Goal: Task Accomplishment & Management: Manage account settings

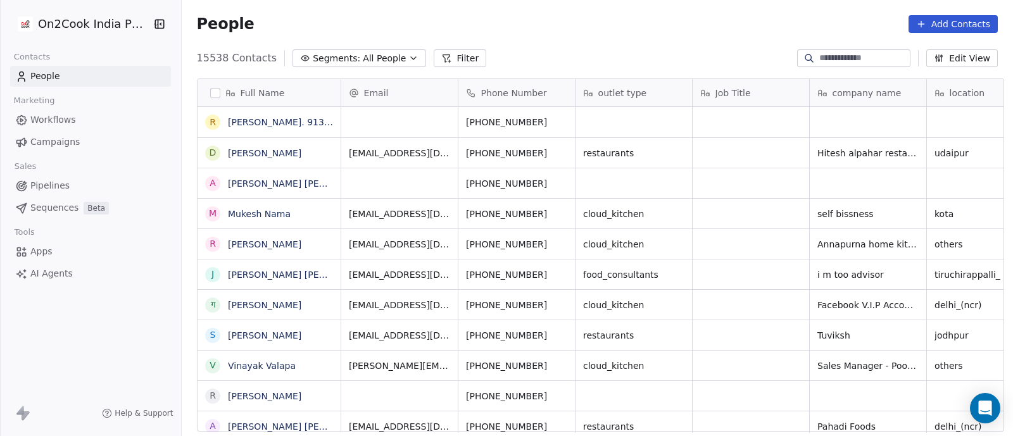
scroll to position [371, 825]
click at [408, 56] on icon "button" at bounding box center [413, 58] width 10 height 10
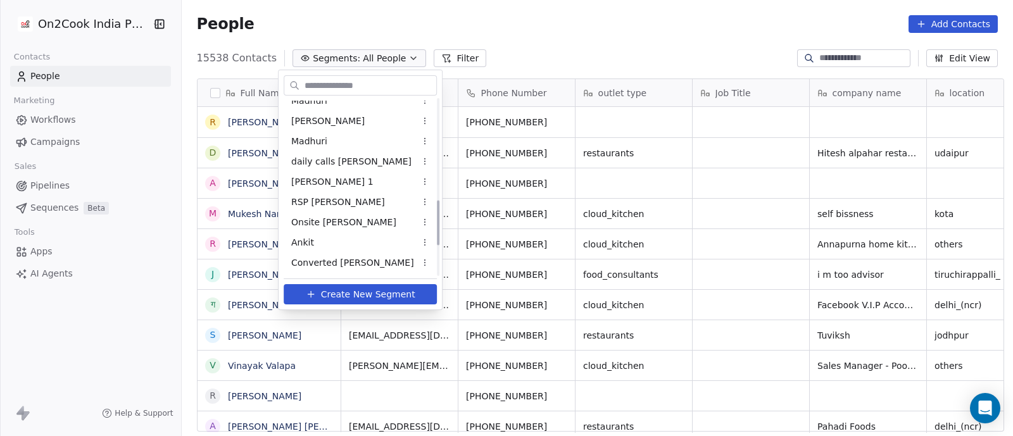
scroll to position [396, 0]
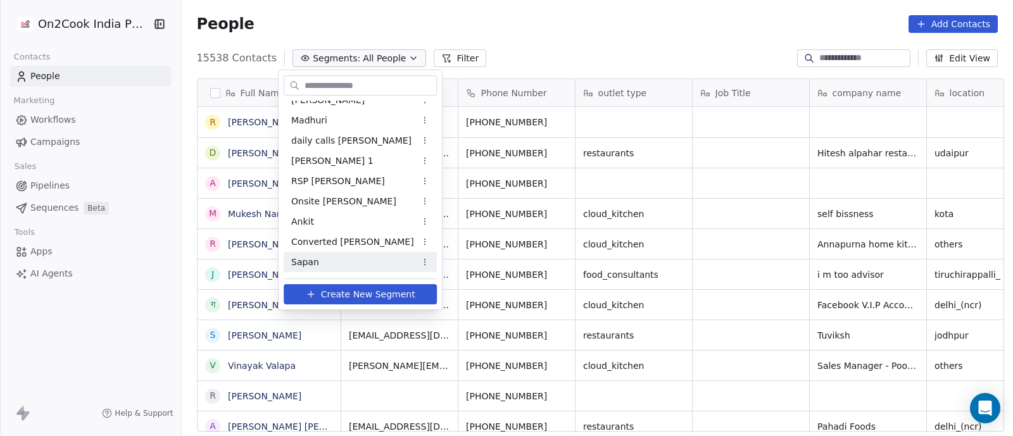
click at [306, 263] on span "Sapan" at bounding box center [305, 262] width 28 height 13
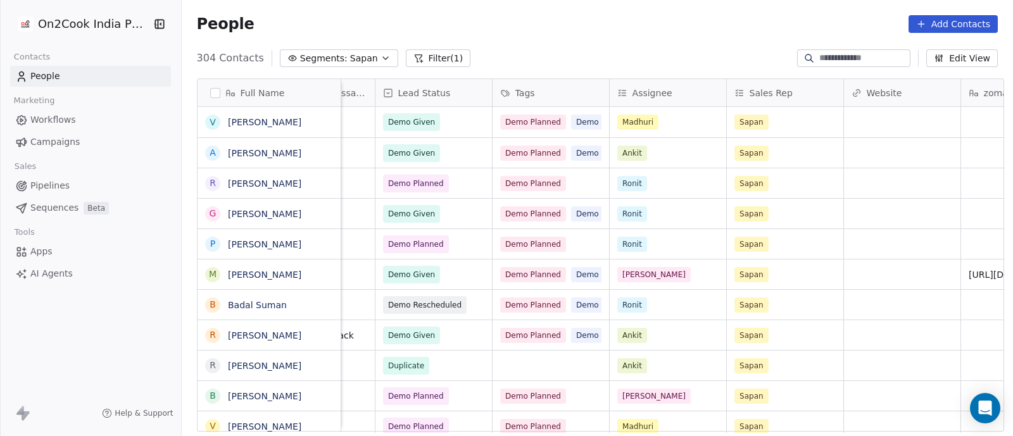
scroll to position [0, 1135]
click at [44, 182] on span "Pipelines" at bounding box center [49, 185] width 39 height 13
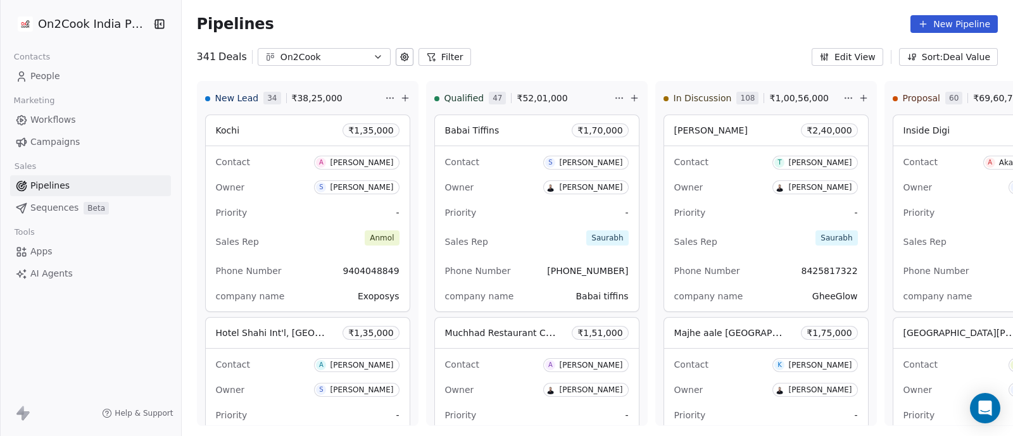
click at [441, 59] on button "Filter" at bounding box center [444, 57] width 53 height 18
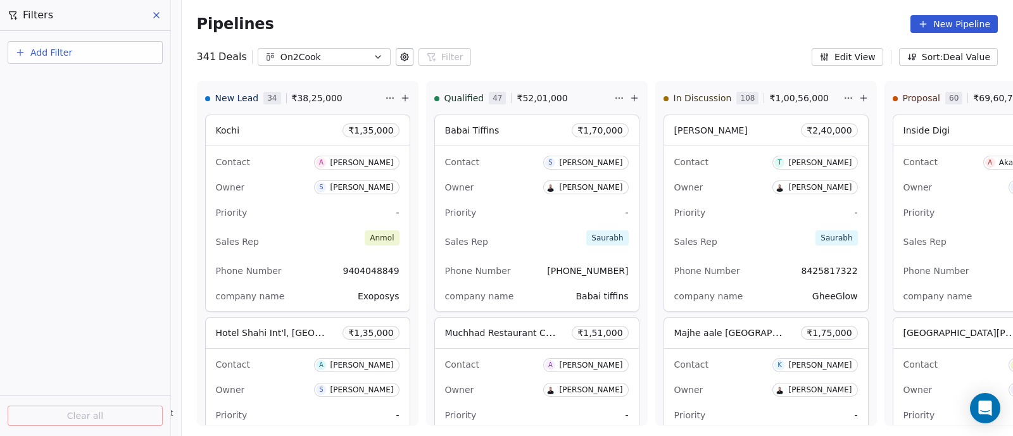
click at [58, 50] on span "Add Filter" at bounding box center [51, 52] width 42 height 13
click at [58, 50] on html "On2Cook India Pvt. Ltd. Contacts People Marketing Workflows Campaigns Sales Pip…" at bounding box center [506, 218] width 1013 height 436
click at [57, 80] on span "Deal properties" at bounding box center [55, 82] width 68 height 13
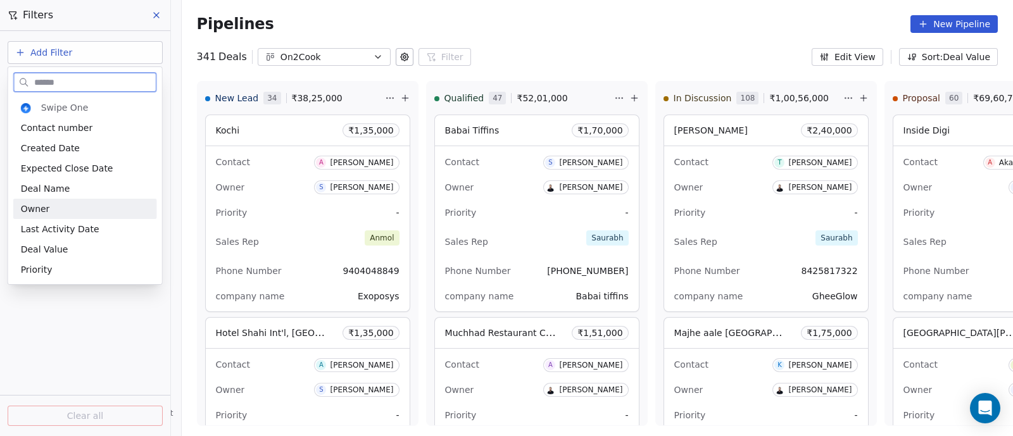
click at [33, 209] on span "Owner" at bounding box center [35, 209] width 29 height 13
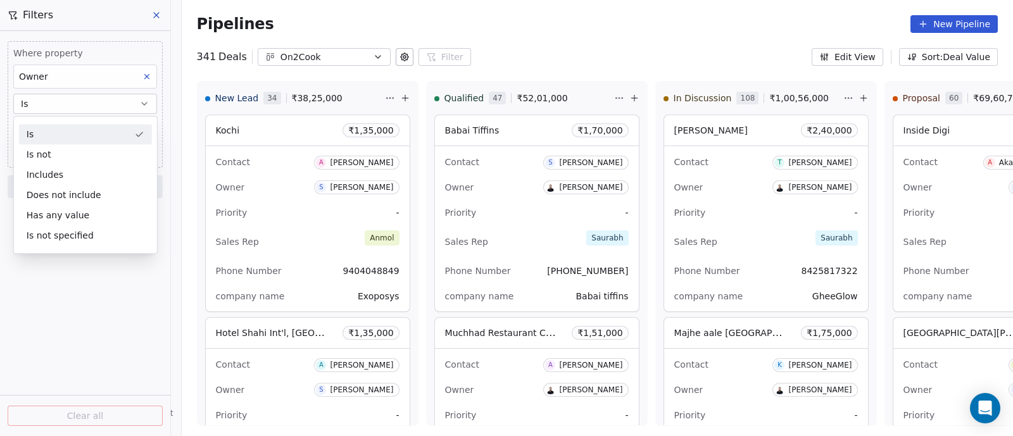
click at [106, 106] on button "Is" at bounding box center [85, 104] width 144 height 20
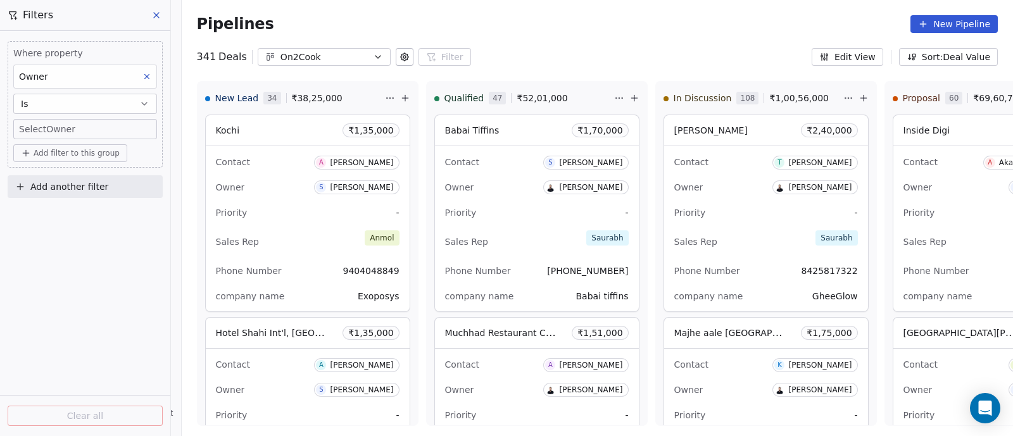
click at [104, 135] on body "On2Cook India Pvt. Ltd. Contacts People Marketing Workflows Campaigns Sales Pip…" at bounding box center [506, 218] width 1013 height 436
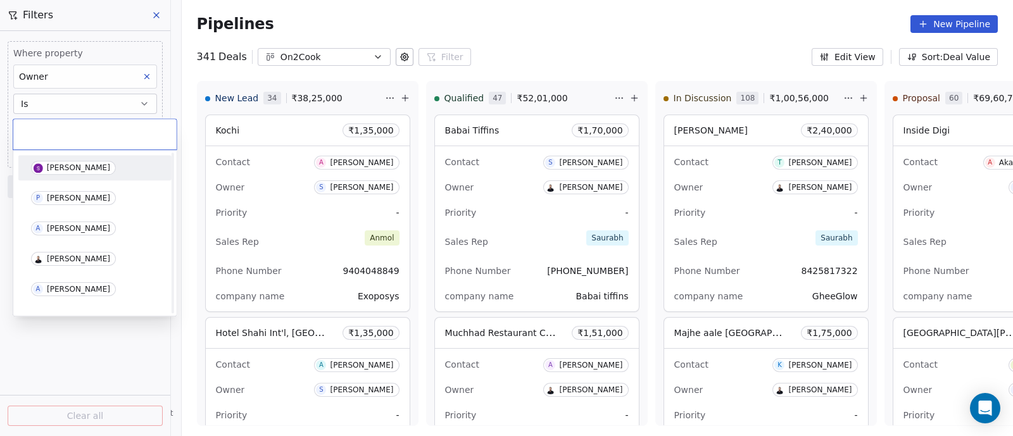
scroll to position [78, 0]
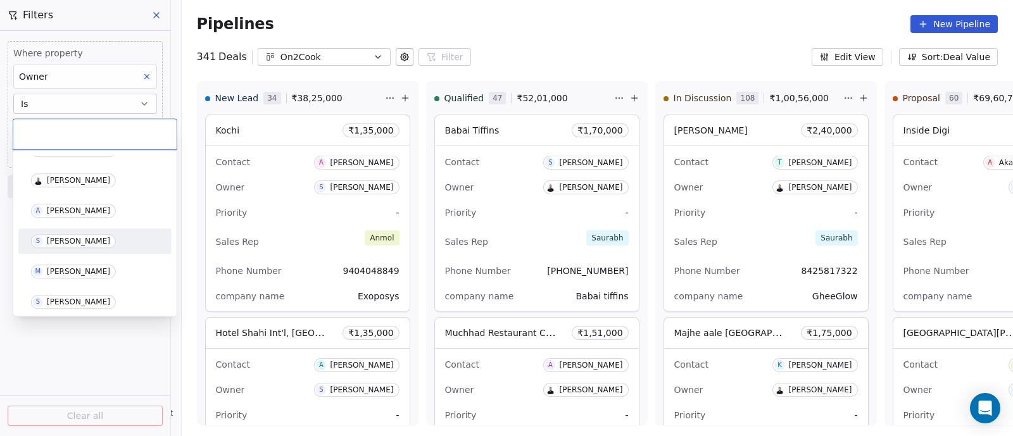
click at [53, 237] on div "[PERSON_NAME]" at bounding box center [78, 241] width 63 height 9
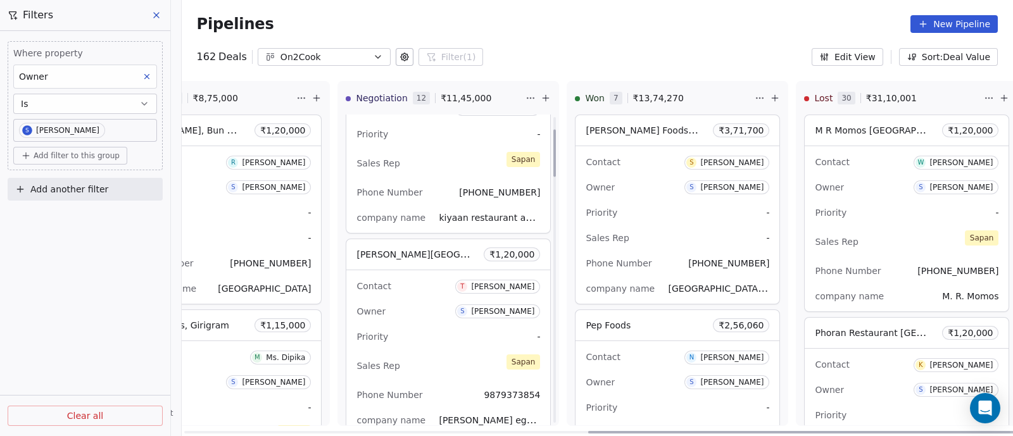
scroll to position [158, 0]
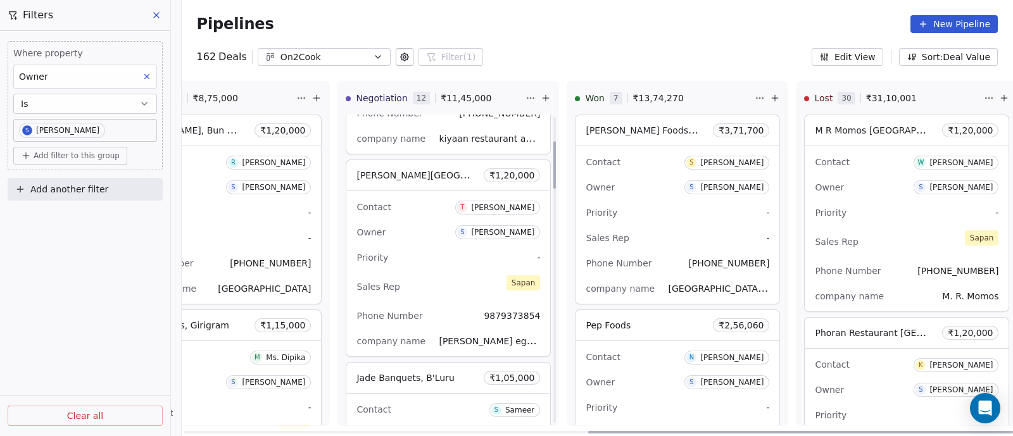
click at [401, 234] on div "Owner S [PERSON_NAME]" at bounding box center [448, 232] width 184 height 20
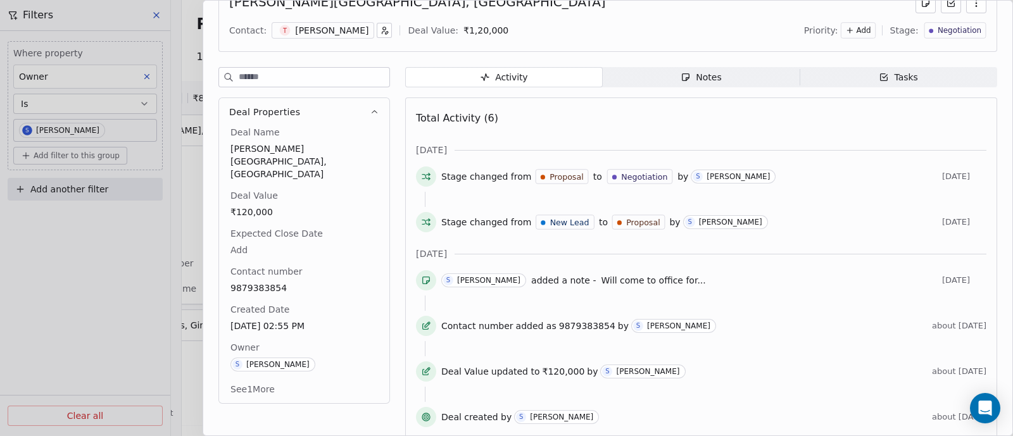
scroll to position [90, 0]
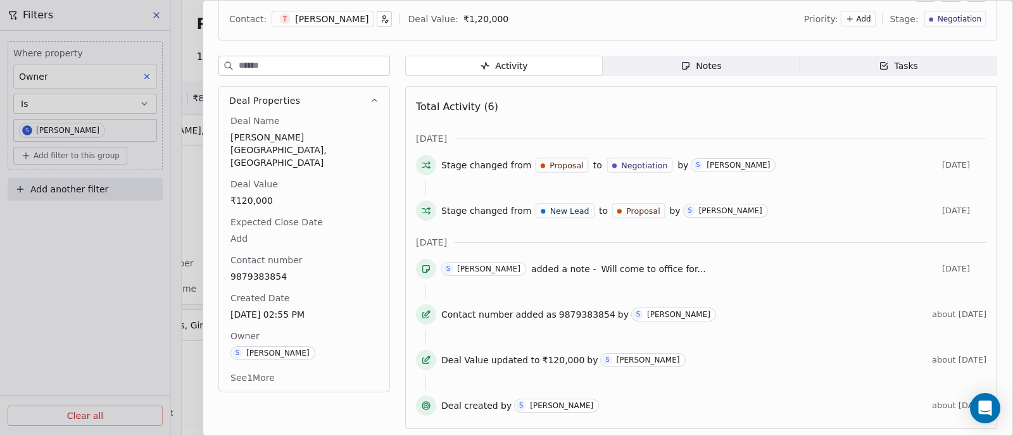
click at [716, 163] on div "[PERSON_NAME]" at bounding box center [737, 165] width 63 height 9
click at [476, 182] on div at bounding box center [701, 187] width 552 height 15
click at [707, 60] on div "Notes" at bounding box center [700, 65] width 41 height 13
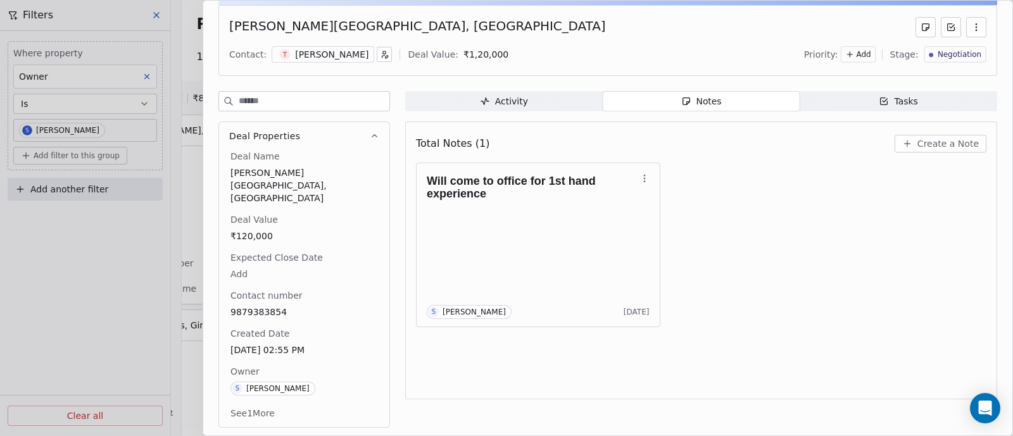
scroll to position [28, 0]
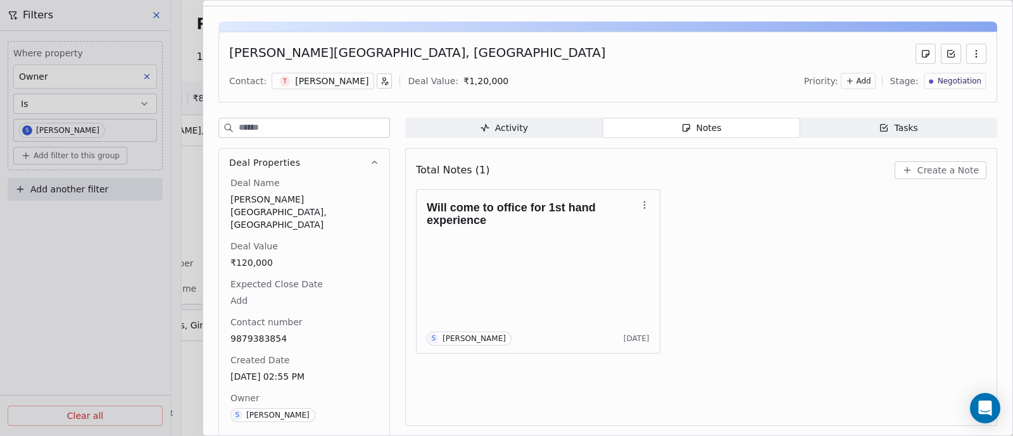
click at [927, 166] on span "Create a Note" at bounding box center [947, 170] width 61 height 13
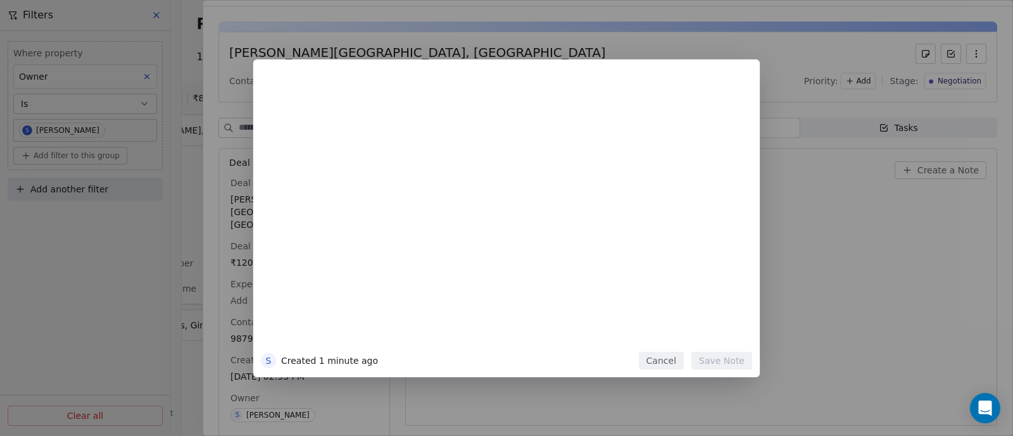
click at [814, 250] on div "S Created 1 minute ago Cancel Save Note" at bounding box center [506, 218] width 1013 height 318
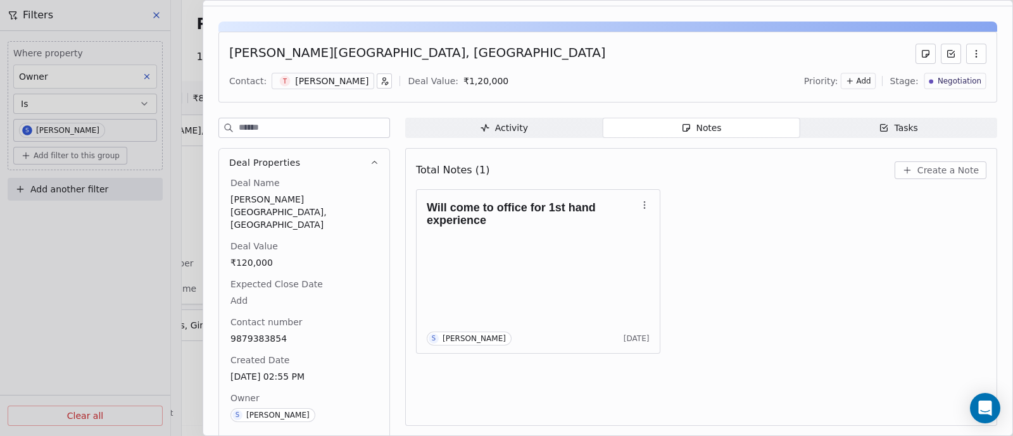
click at [705, 129] on div "Notes" at bounding box center [700, 128] width 41 height 13
click at [949, 175] on span "Create a Note" at bounding box center [947, 170] width 61 height 13
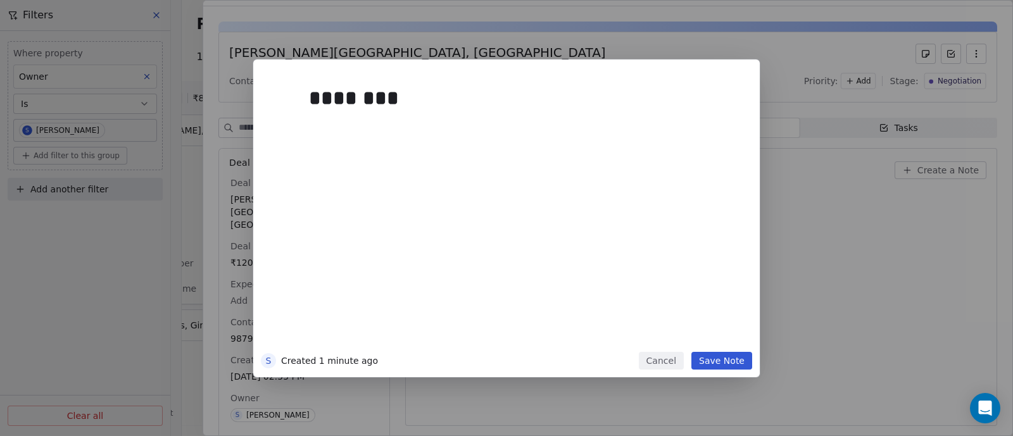
click at [715, 360] on button "Save Note" at bounding box center [721, 361] width 61 height 18
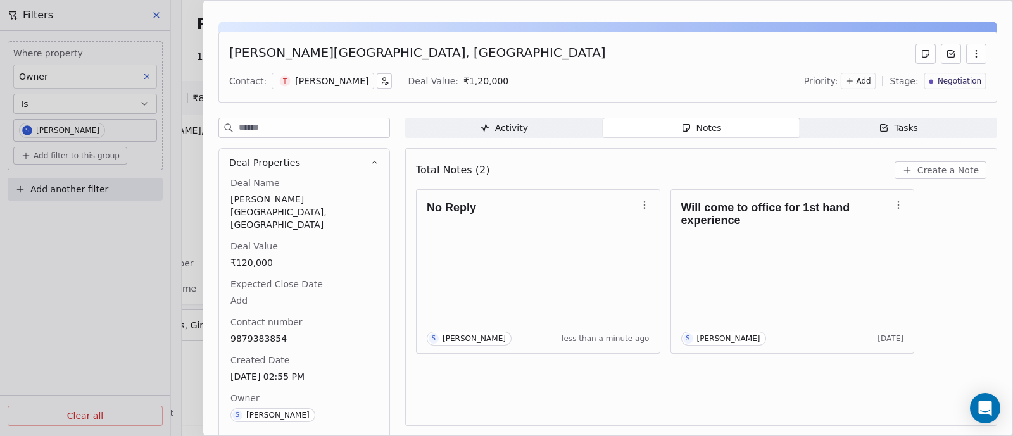
scroll to position [0, 0]
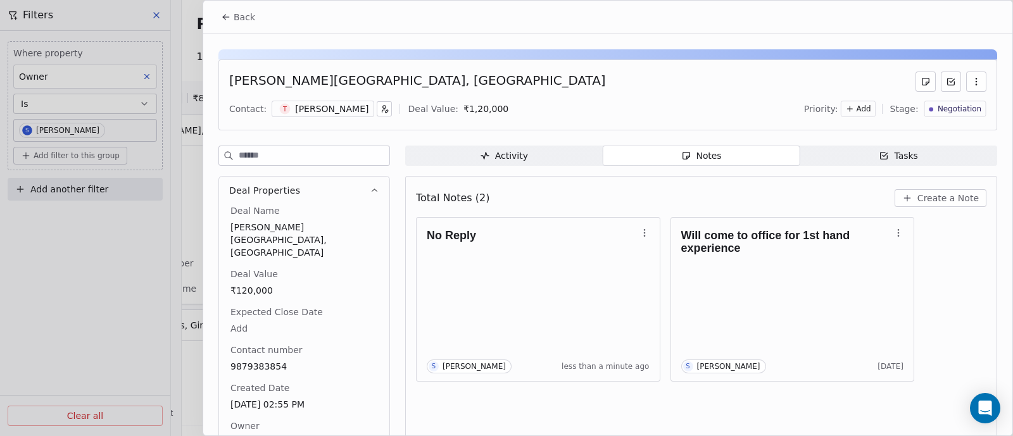
click at [221, 15] on icon at bounding box center [226, 17] width 10 height 10
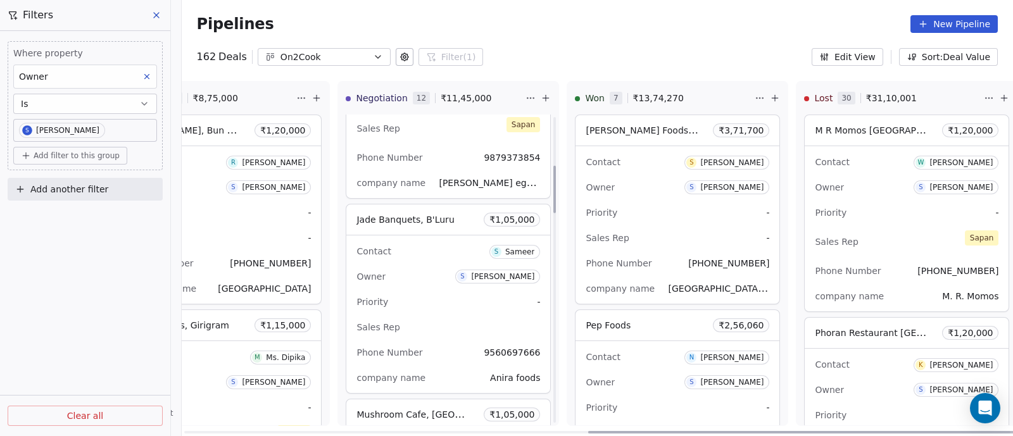
scroll to position [396, 0]
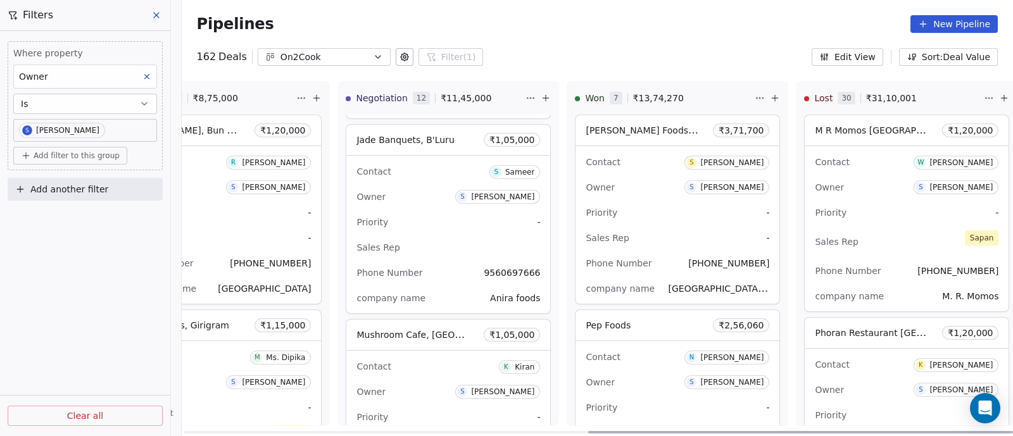
click at [421, 199] on div "Owner S [PERSON_NAME]" at bounding box center [448, 197] width 184 height 20
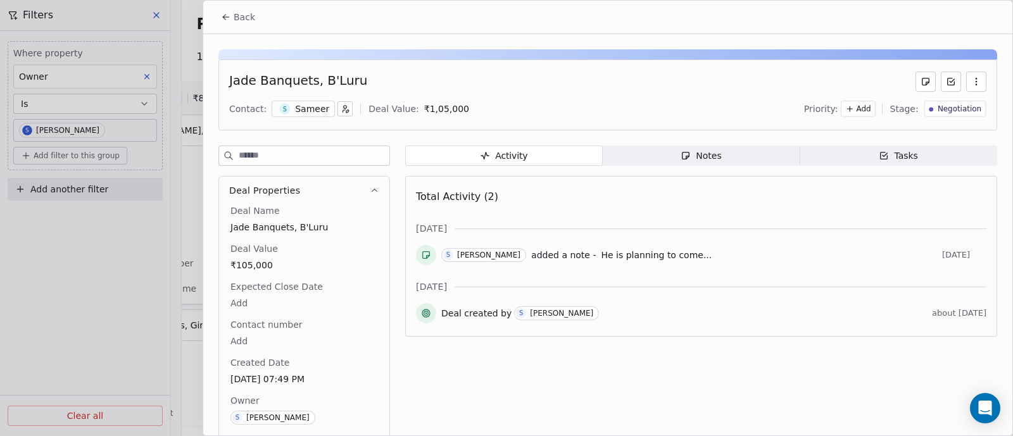
click at [697, 151] on div "Notes" at bounding box center [700, 155] width 41 height 13
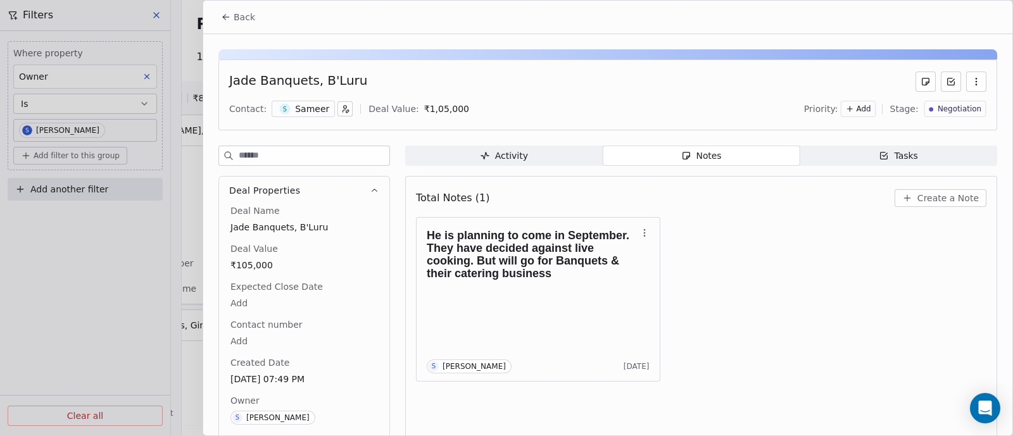
click at [242, 15] on span "Back" at bounding box center [245, 17] width 22 height 13
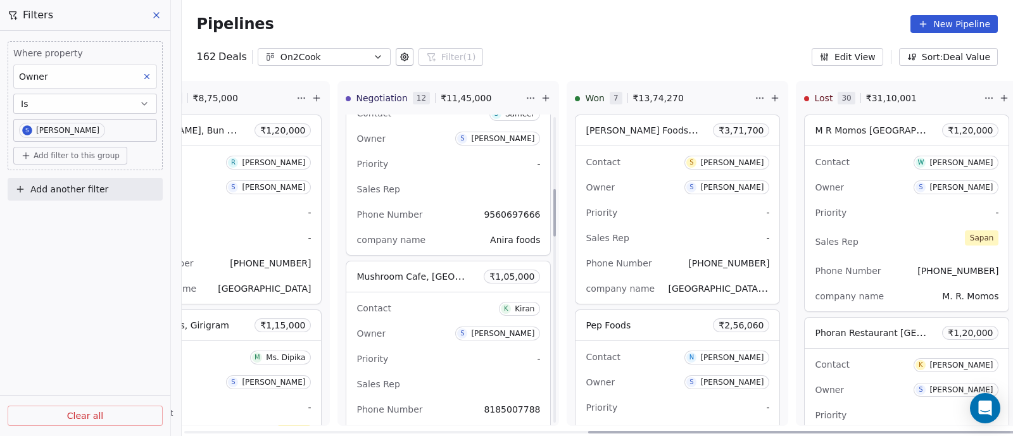
scroll to position [475, 0]
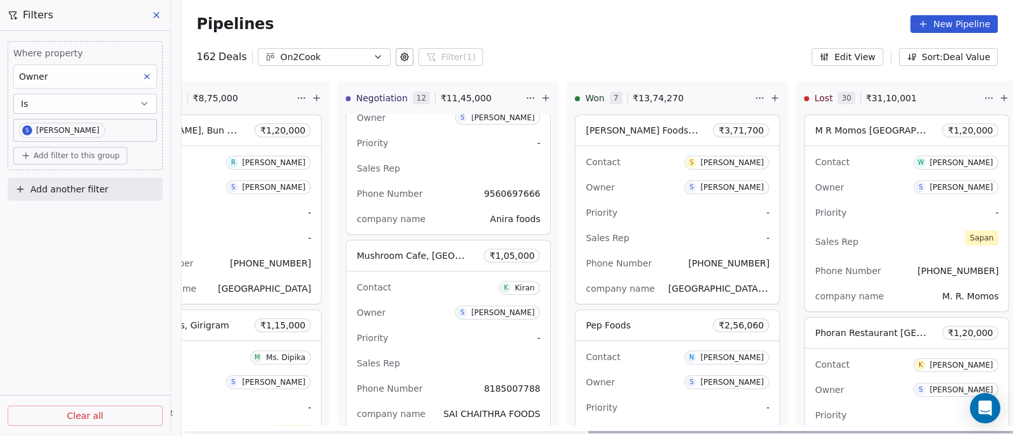
click at [408, 329] on div "Priority -" at bounding box center [448, 338] width 184 height 20
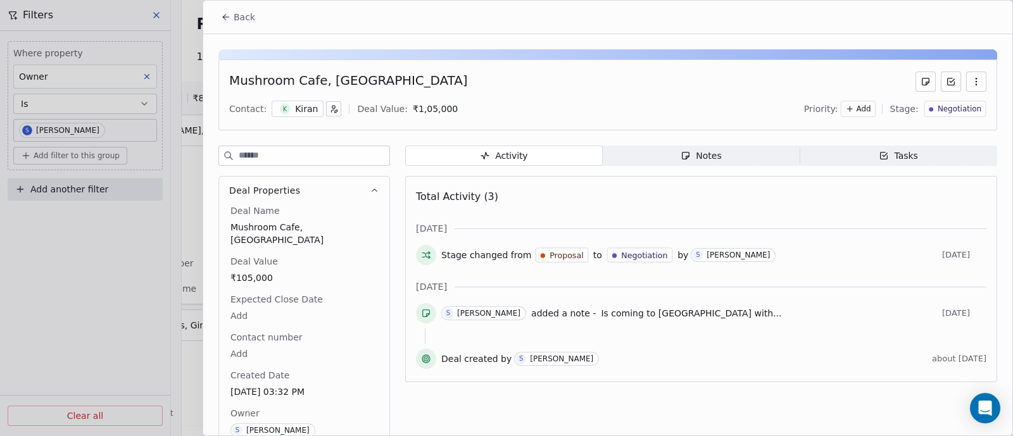
click at [702, 156] on div "Notes" at bounding box center [700, 155] width 41 height 13
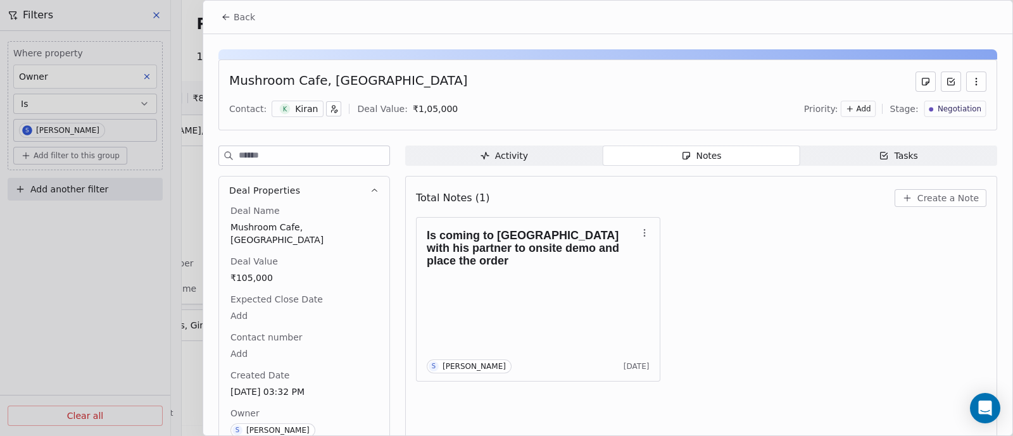
click at [924, 197] on span "Create a Note" at bounding box center [947, 198] width 61 height 13
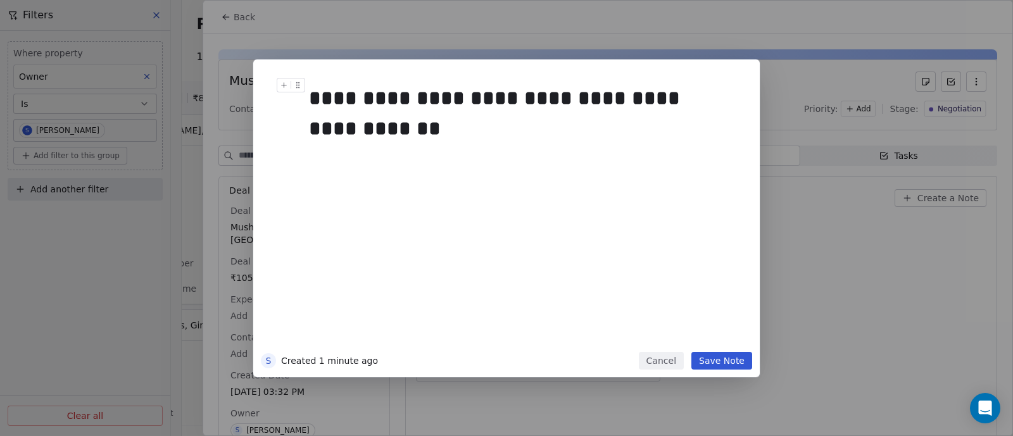
click at [478, 101] on div "**********" at bounding box center [519, 113] width 421 height 61
click at [413, 133] on div "**********" at bounding box center [519, 113] width 421 height 61
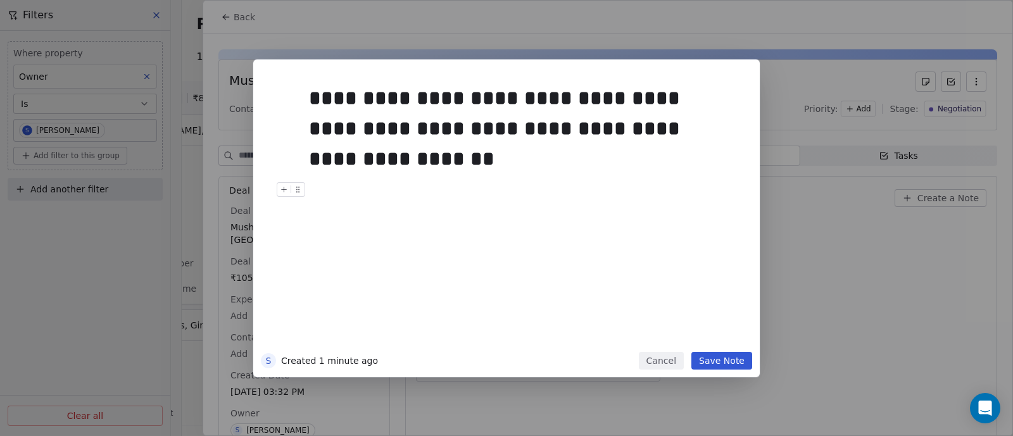
click at [732, 365] on button "Save Note" at bounding box center [721, 361] width 61 height 18
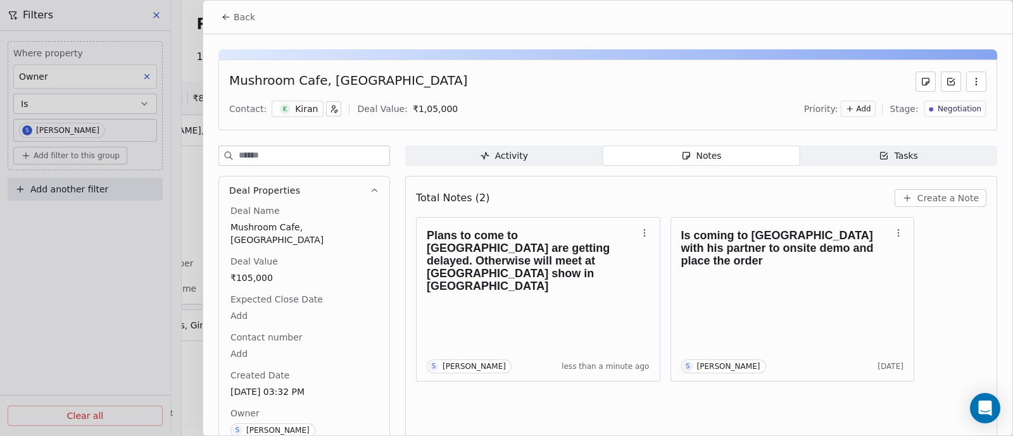
click at [238, 12] on span "Back" at bounding box center [245, 17] width 22 height 13
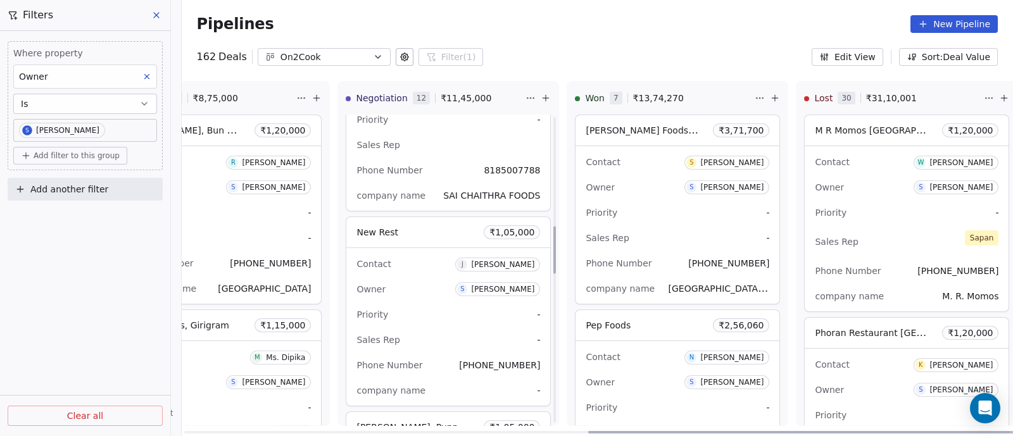
scroll to position [712, 0]
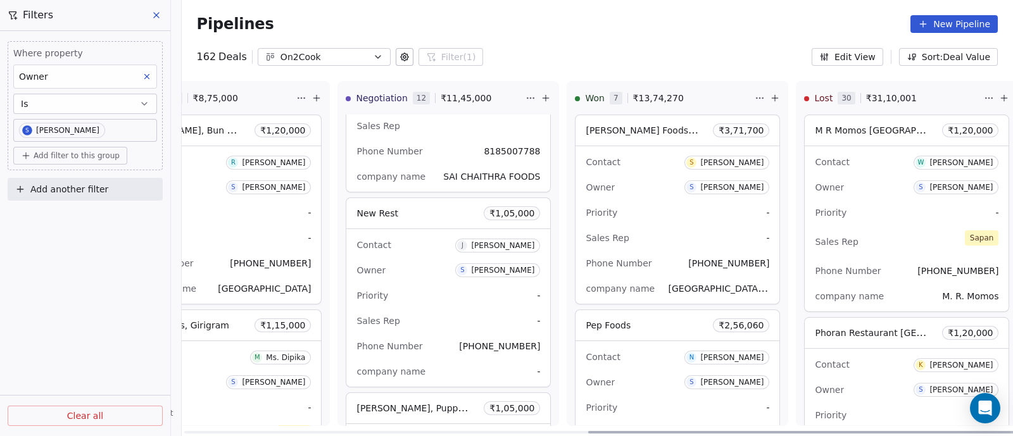
click at [437, 267] on div "Owner S [PERSON_NAME]" at bounding box center [448, 270] width 184 height 20
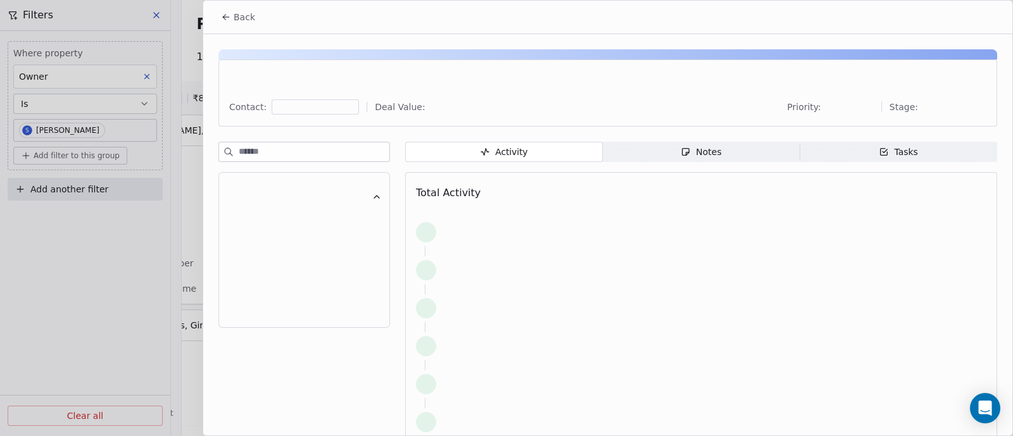
click at [706, 154] on div "Notes" at bounding box center [700, 152] width 41 height 13
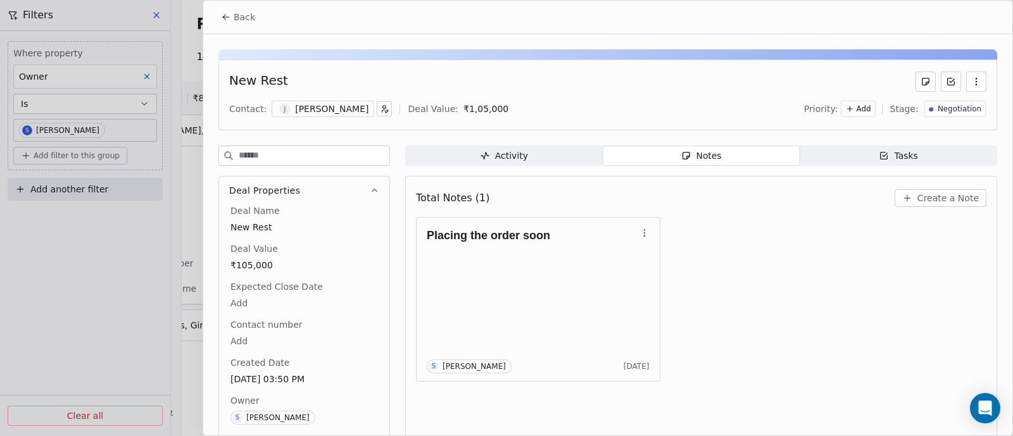
click at [940, 197] on span "Create a Note" at bounding box center [947, 198] width 61 height 13
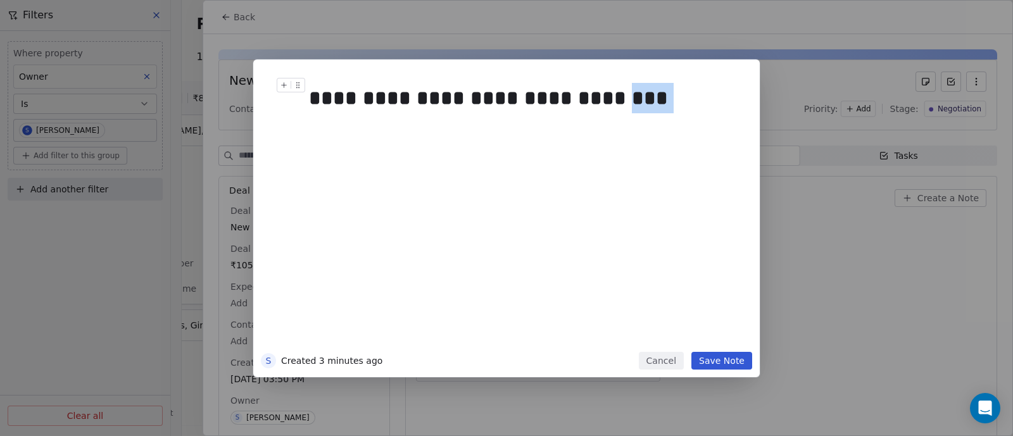
drag, startPoint x: 583, startPoint y: 99, endPoint x: 627, endPoint y: 99, distance: 43.0
click at [627, 99] on div "**********" at bounding box center [519, 98] width 421 height 30
click at [542, 99] on div "**********" at bounding box center [519, 98] width 421 height 30
click at [661, 96] on div "**********" at bounding box center [519, 113] width 421 height 61
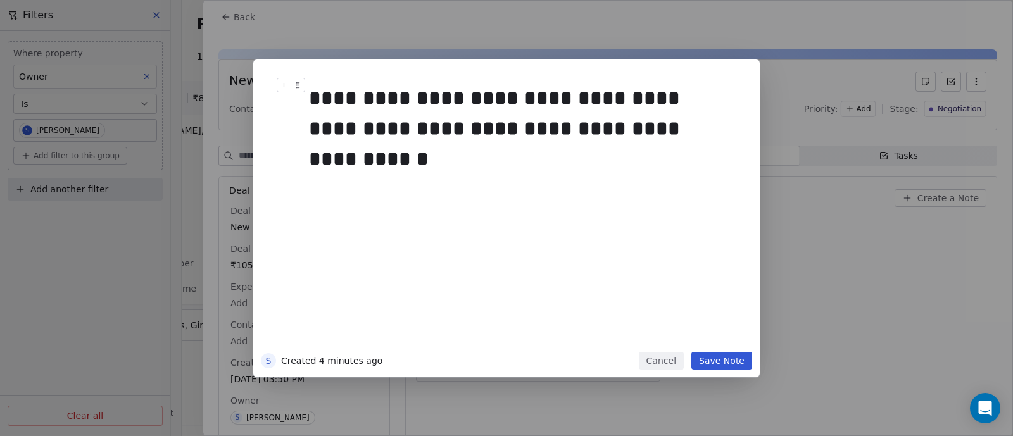
click at [723, 356] on button "Save Note" at bounding box center [721, 361] width 61 height 18
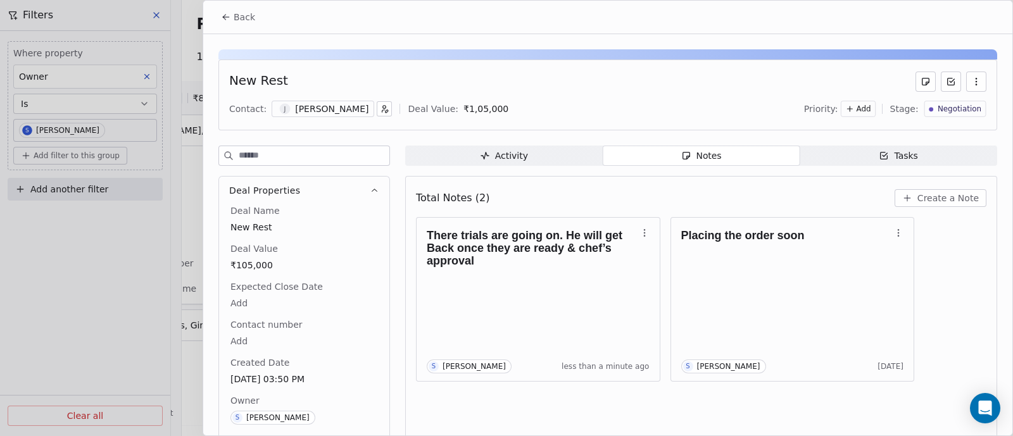
click at [240, 19] on span "Back" at bounding box center [245, 17] width 22 height 13
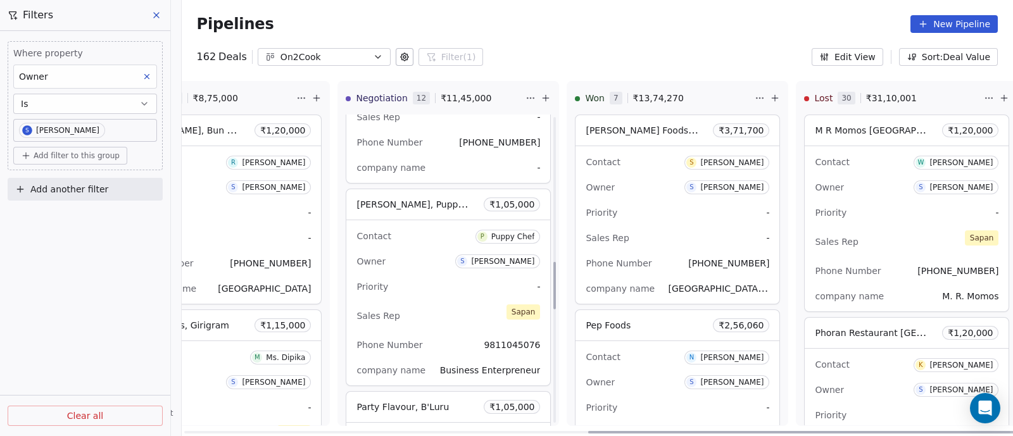
scroll to position [949, 0]
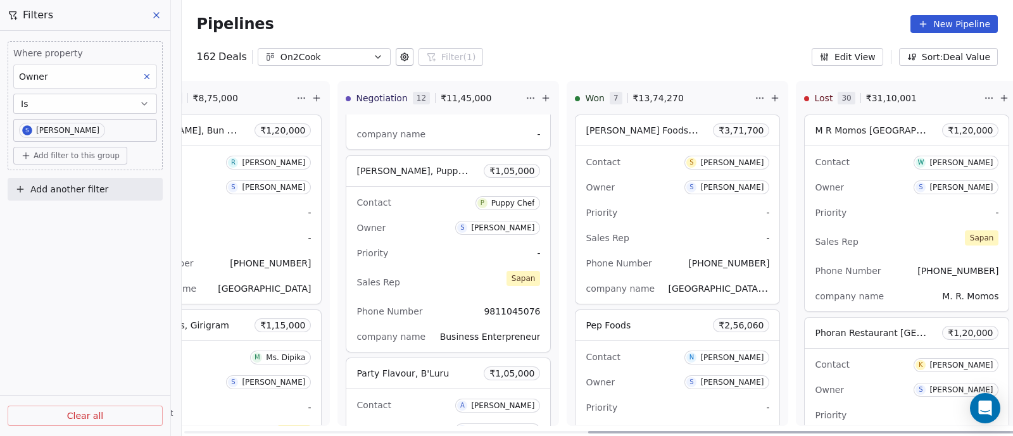
click at [398, 263] on div "Contact P Puppy Chef Owner S [PERSON_NAME] Priority - Sales Rep [PERSON_NAME] P…" at bounding box center [448, 269] width 204 height 165
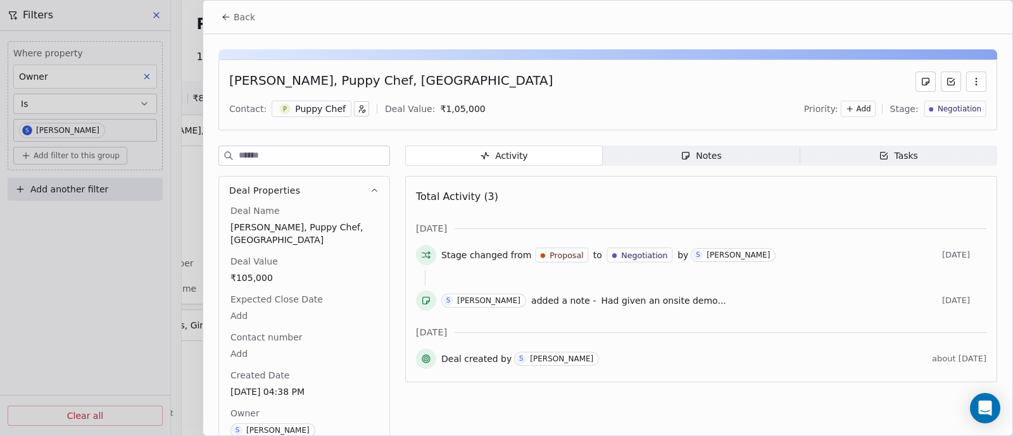
click at [697, 151] on div "Notes" at bounding box center [700, 155] width 41 height 13
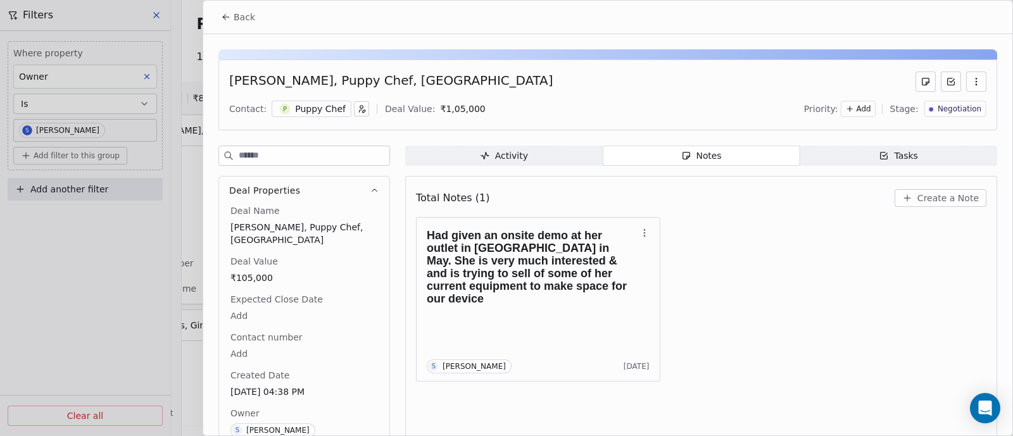
click at [940, 196] on span "Create a Note" at bounding box center [947, 198] width 61 height 13
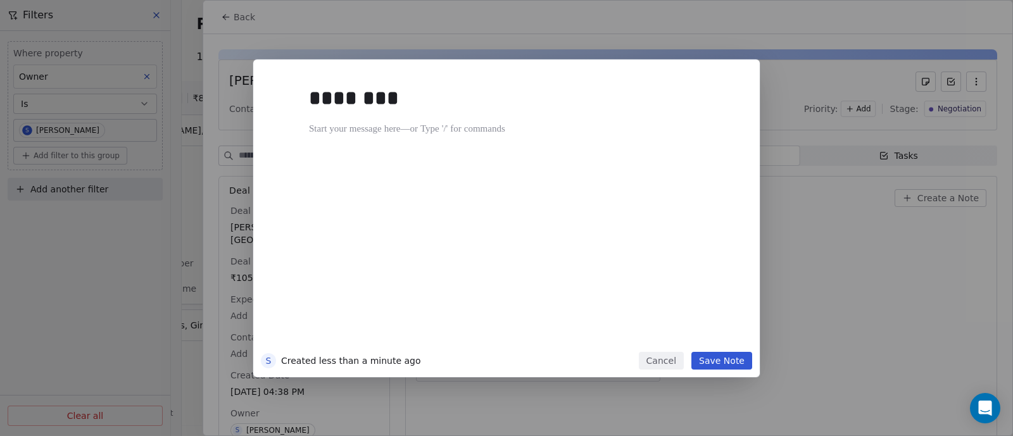
click at [725, 359] on button "Save Note" at bounding box center [721, 361] width 61 height 18
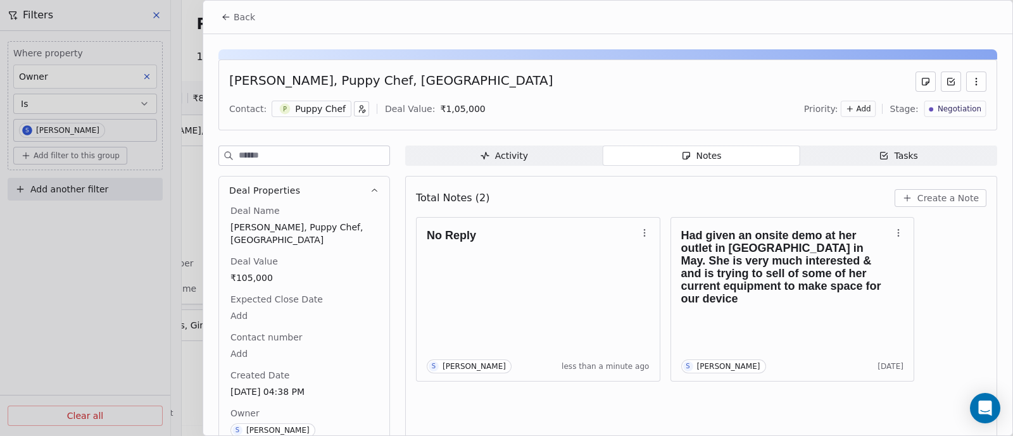
click at [237, 20] on span "Back" at bounding box center [245, 17] width 22 height 13
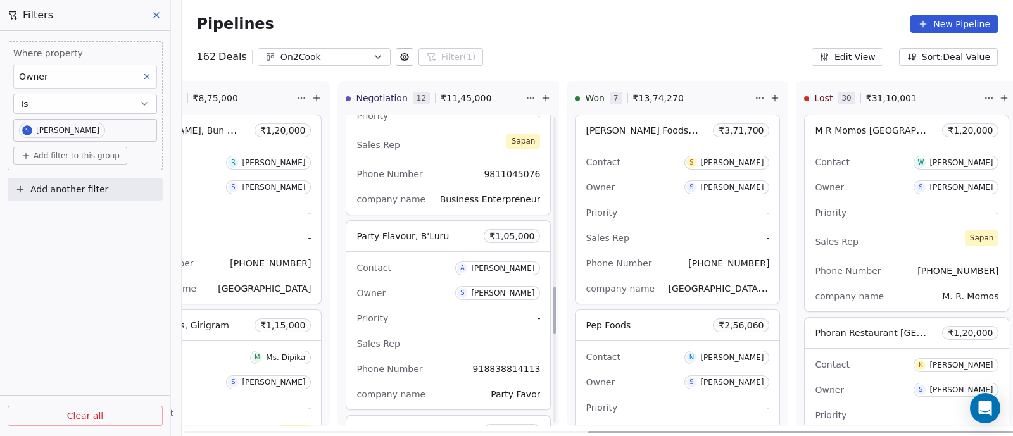
scroll to position [1107, 0]
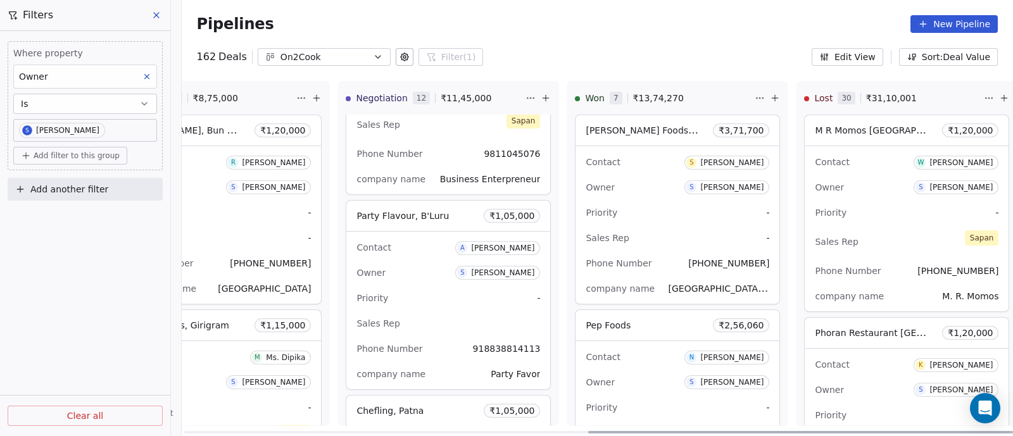
click at [427, 282] on div "Contact A [PERSON_NAME] Owner S [PERSON_NAME] Priority - Sales Rep Phone Number…" at bounding box center [448, 311] width 204 height 158
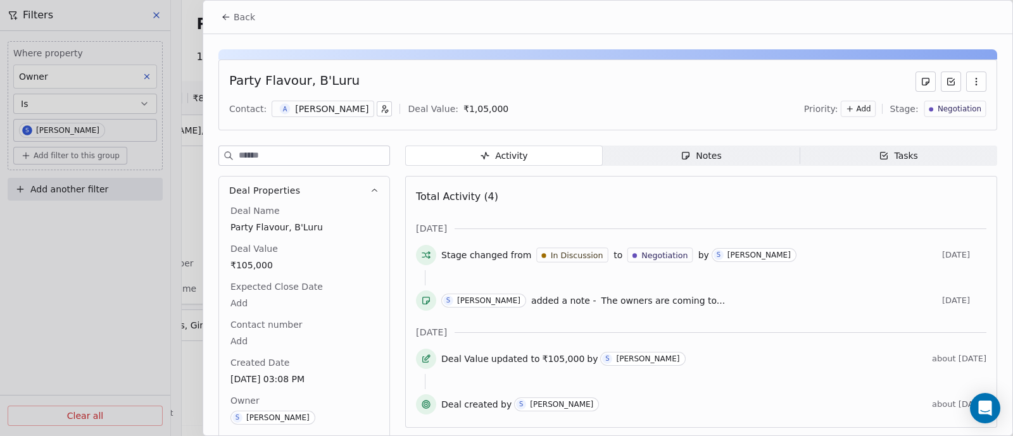
click at [702, 153] on div "Notes" at bounding box center [700, 155] width 41 height 13
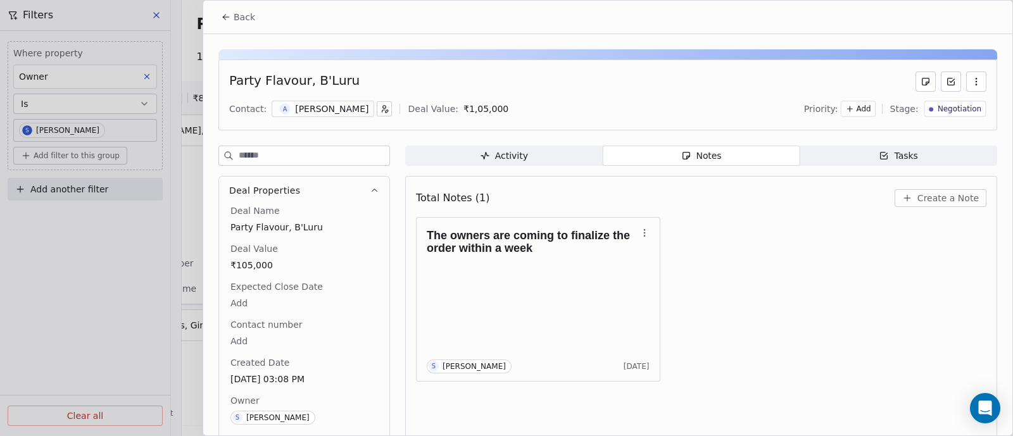
click at [944, 195] on span "Create a Note" at bounding box center [947, 198] width 61 height 13
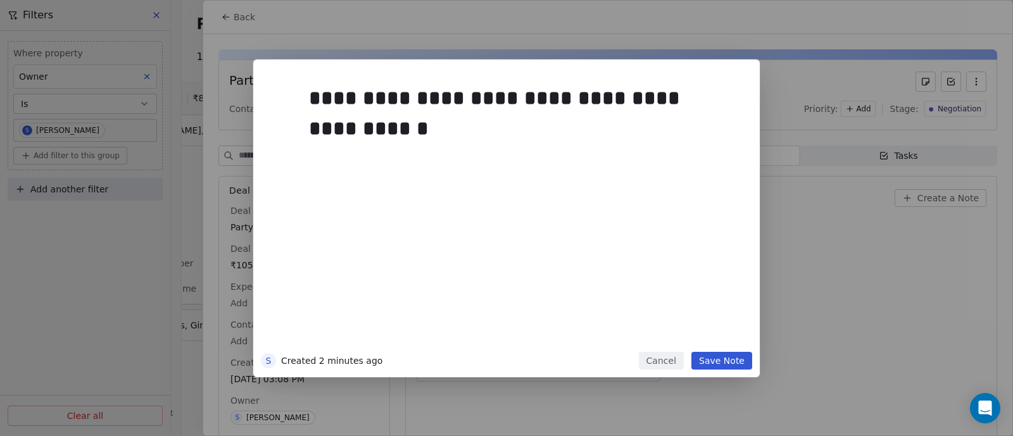
click at [725, 363] on button "Save Note" at bounding box center [721, 361] width 61 height 18
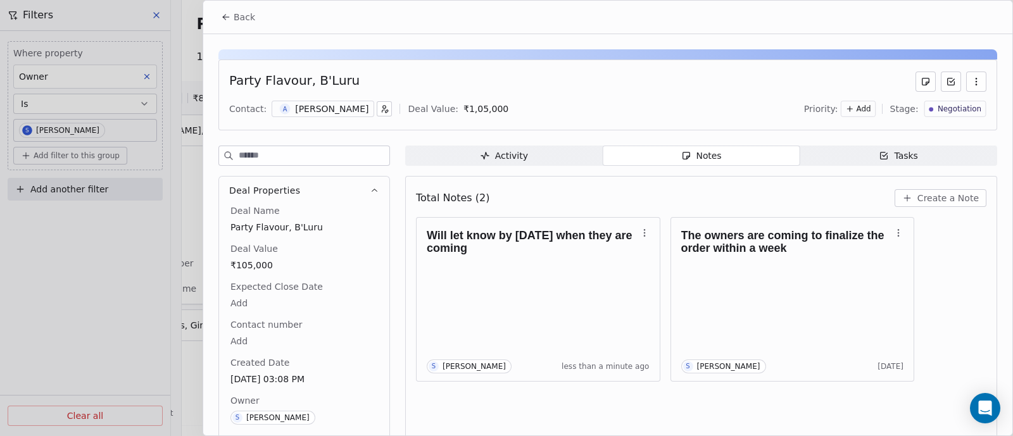
click at [227, 14] on icon at bounding box center [226, 17] width 10 height 10
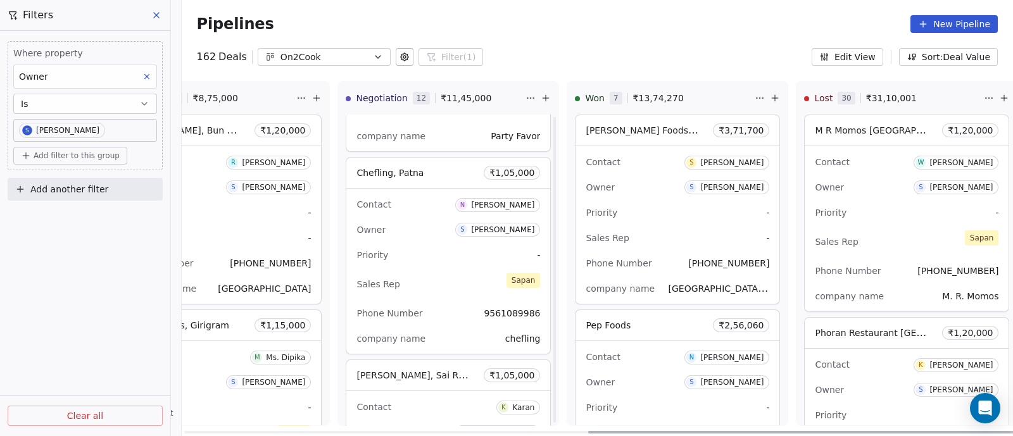
scroll to position [1424, 0]
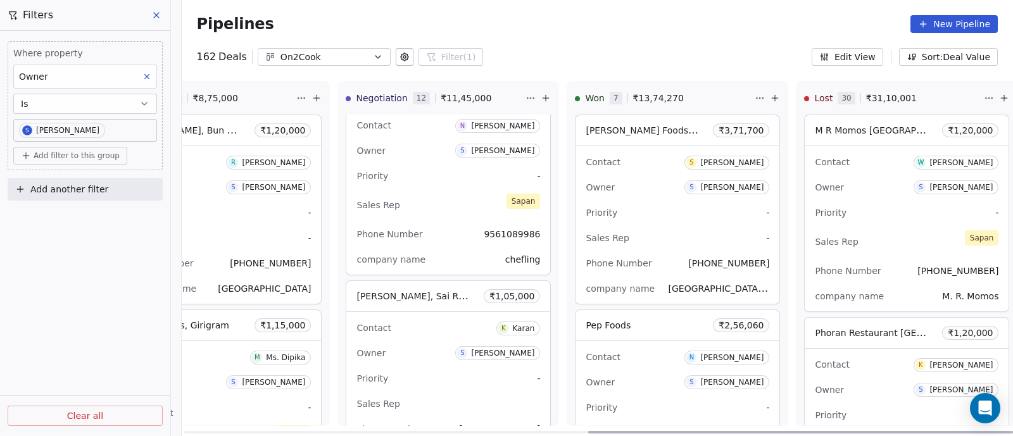
click at [426, 191] on div "Sales Rep [PERSON_NAME]" at bounding box center [448, 205] width 184 height 28
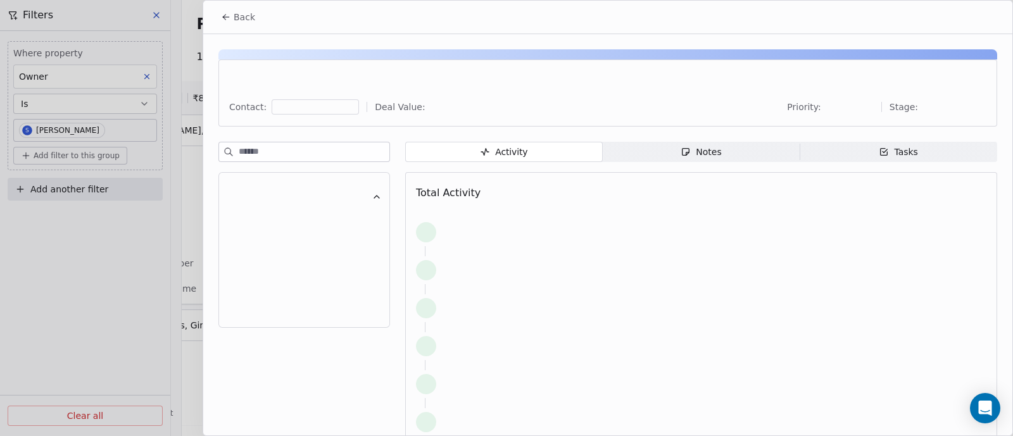
click at [246, 16] on span "Back" at bounding box center [245, 17] width 22 height 13
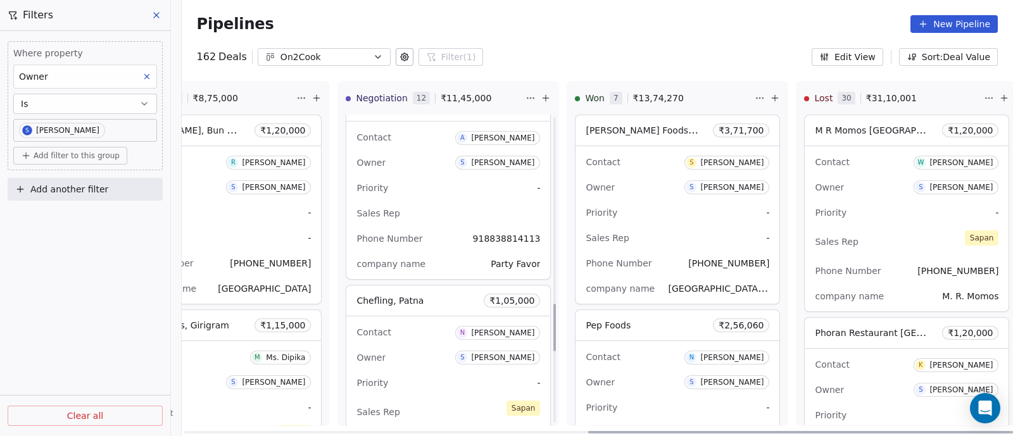
scroll to position [1186, 0]
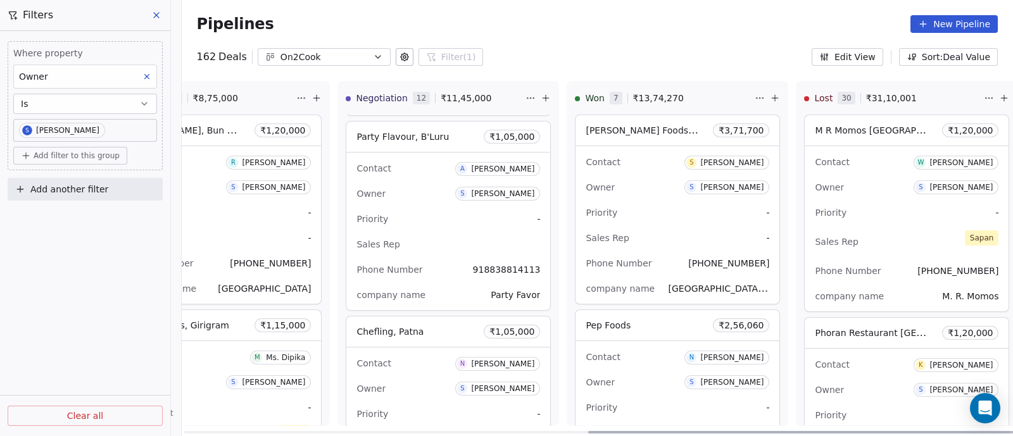
click at [409, 213] on div "Priority -" at bounding box center [448, 219] width 184 height 20
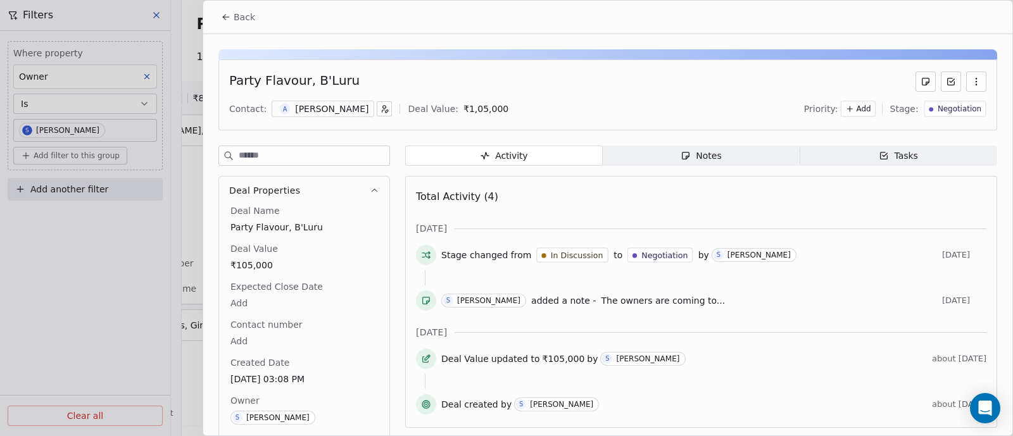
click at [720, 158] on span "Notes Notes" at bounding box center [700, 156] width 197 height 20
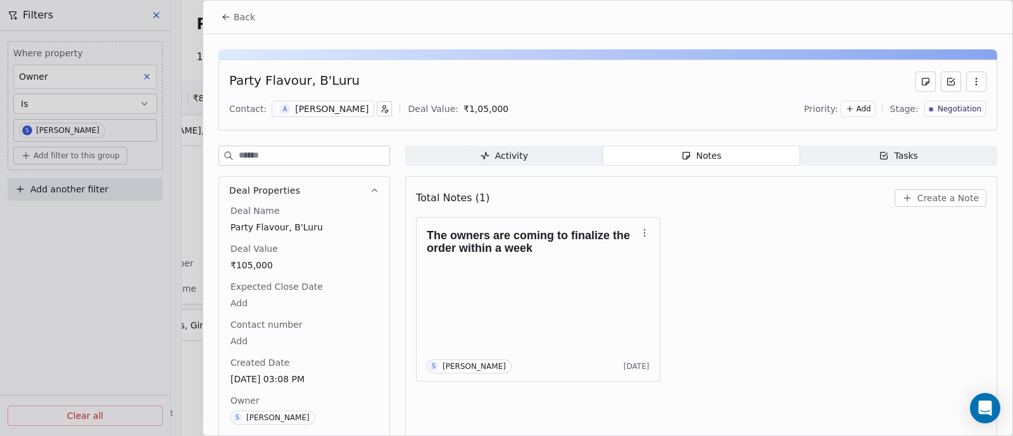
click at [940, 199] on span "Create a Note" at bounding box center [947, 198] width 61 height 13
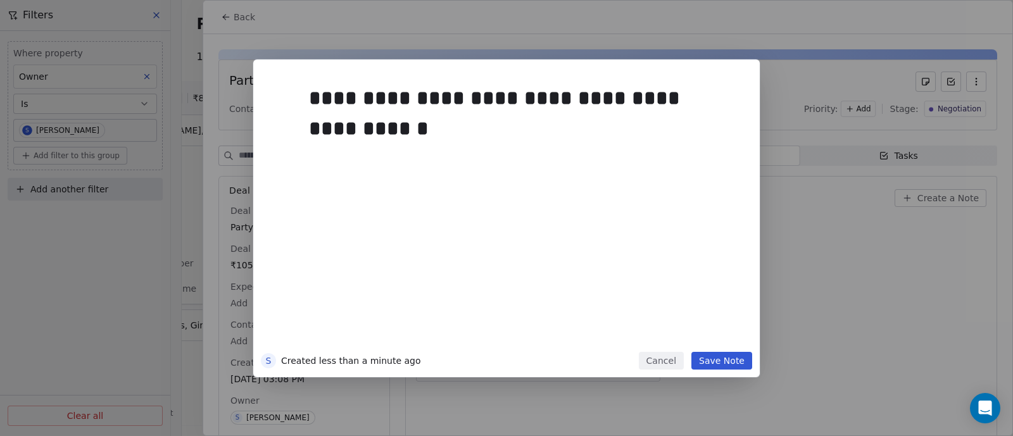
click at [726, 365] on button "Save Note" at bounding box center [721, 361] width 61 height 18
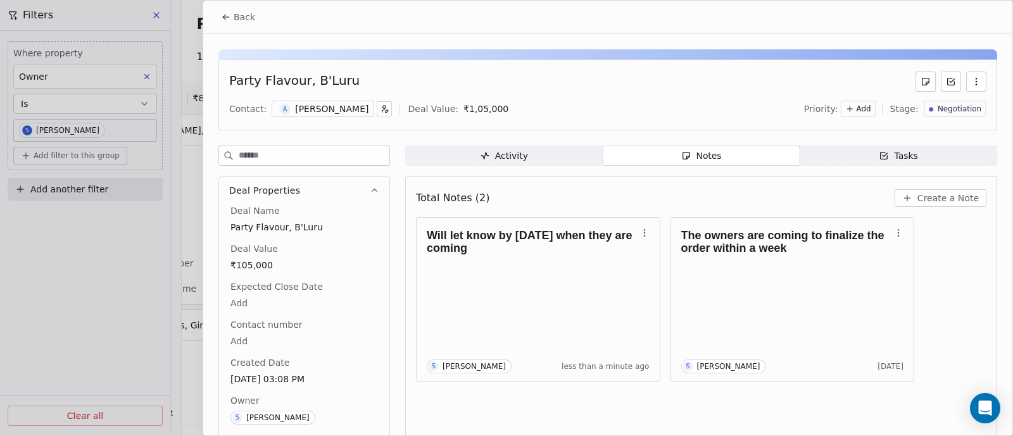
click at [242, 17] on span "Back" at bounding box center [245, 17] width 22 height 13
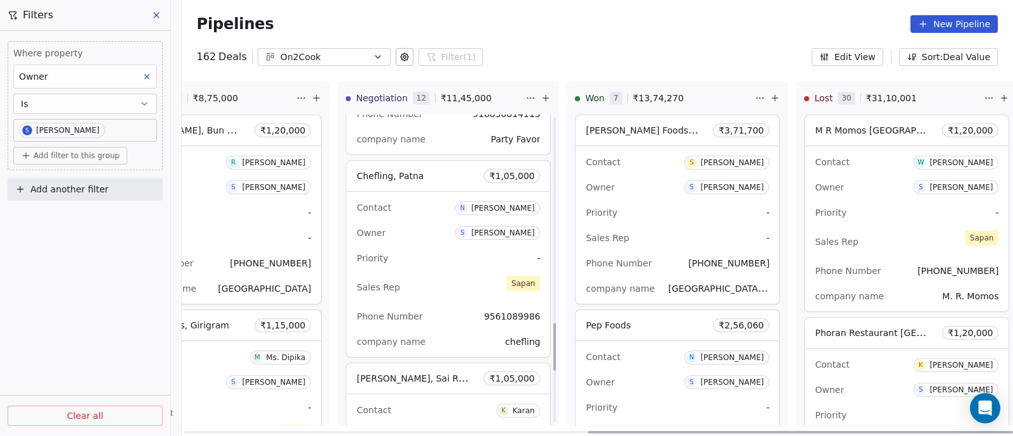
scroll to position [1345, 0]
click at [453, 254] on div "Priority -" at bounding box center [448, 255] width 184 height 20
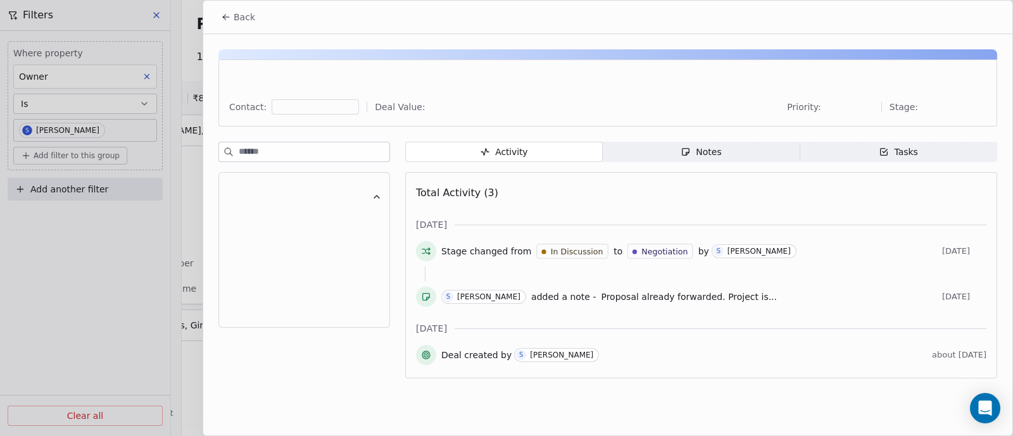
click at [708, 153] on div "Notes" at bounding box center [700, 152] width 41 height 13
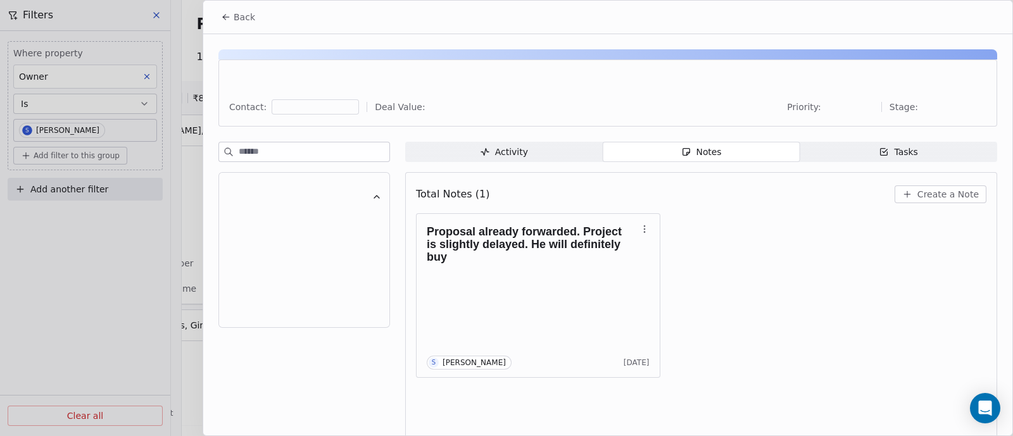
click at [931, 192] on span "Create a Note" at bounding box center [947, 194] width 61 height 13
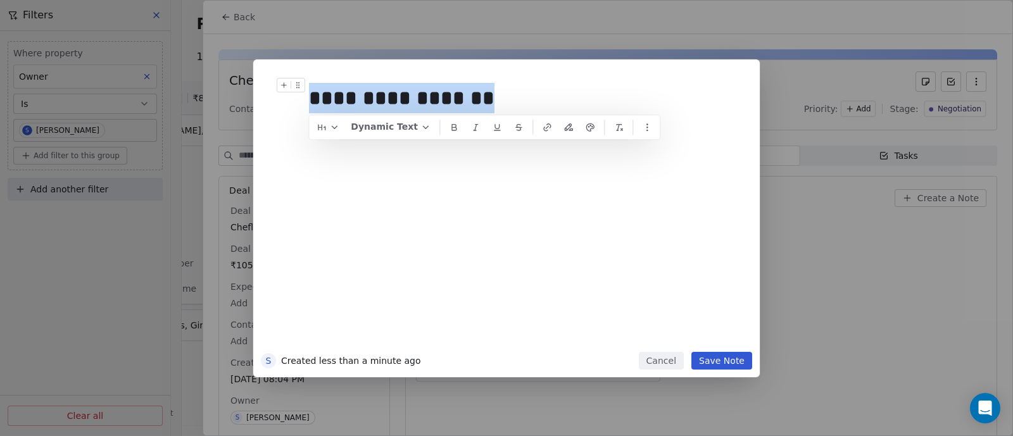
drag, startPoint x: 475, startPoint y: 99, endPoint x: 268, endPoint y: 108, distance: 207.1
click at [268, 108] on div "**********" at bounding box center [506, 209] width 491 height 285
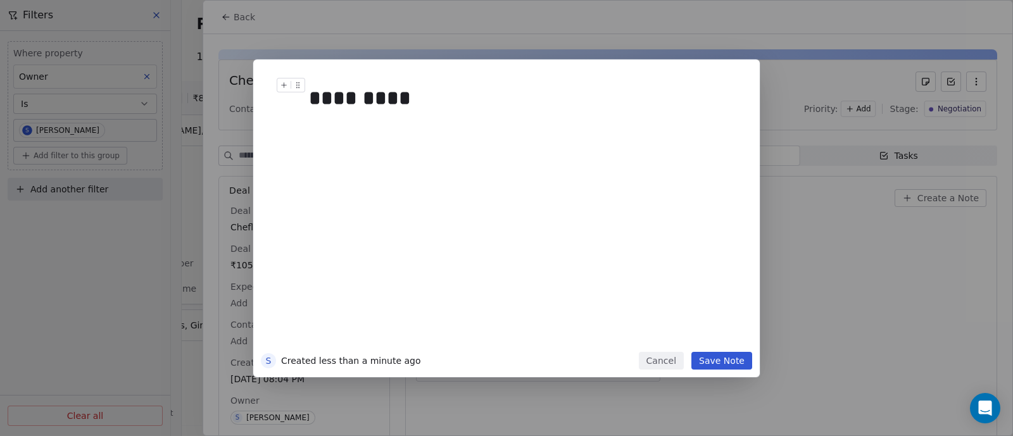
click at [720, 361] on button "Save Note" at bounding box center [721, 361] width 61 height 18
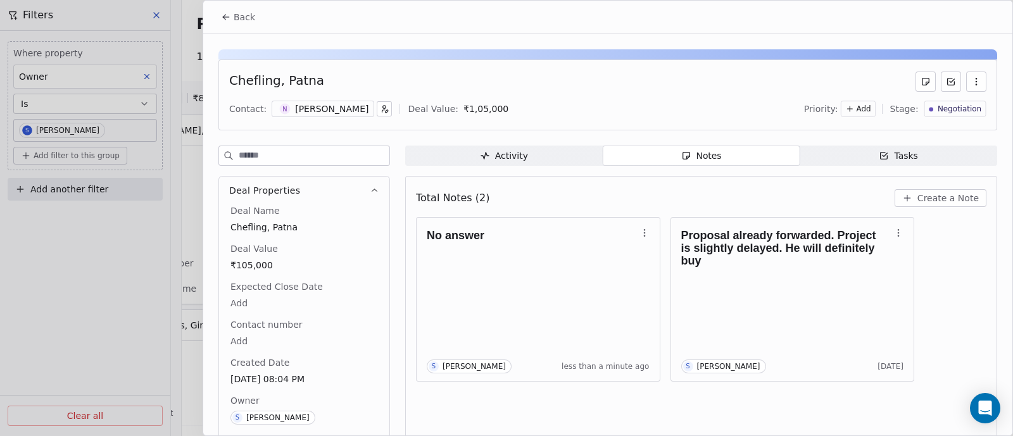
click at [235, 12] on span "Back" at bounding box center [245, 17] width 22 height 13
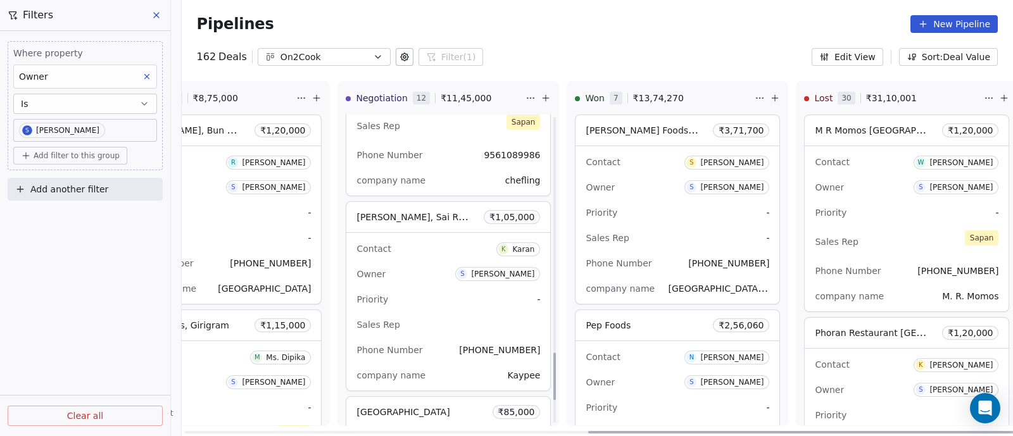
scroll to position [1582, 0]
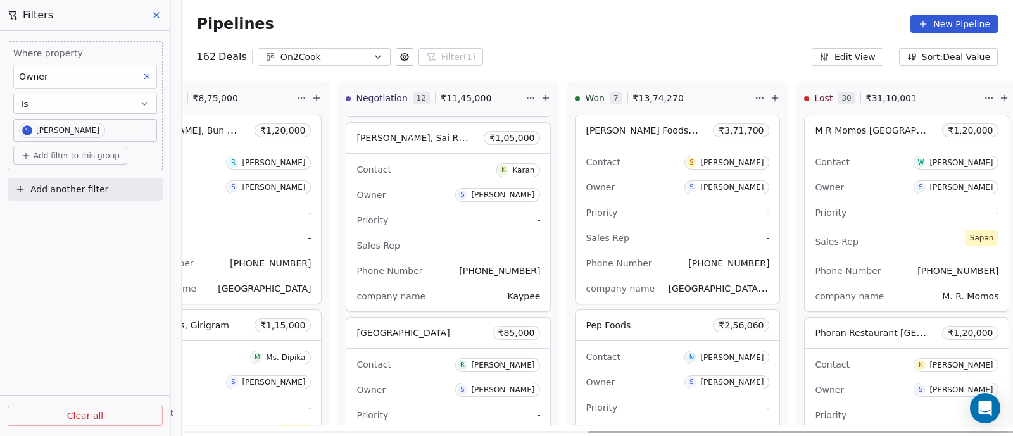
click at [421, 242] on div "Sales Rep" at bounding box center [448, 245] width 184 height 20
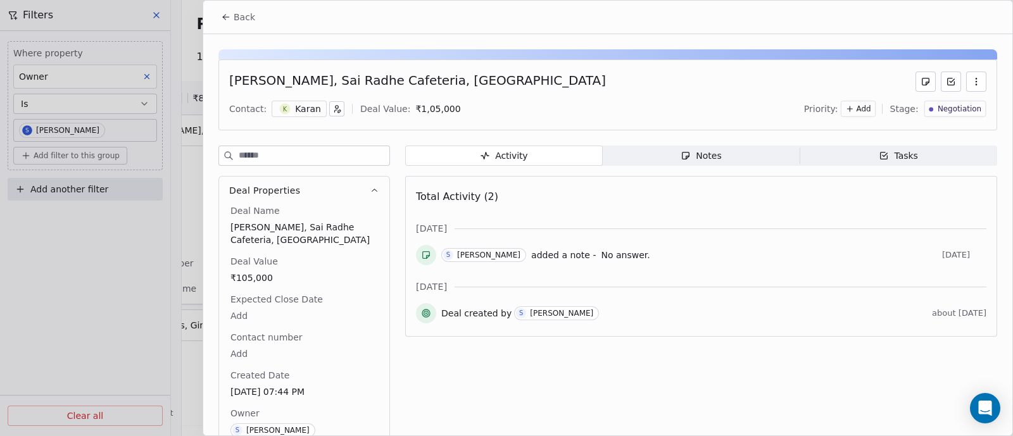
click at [706, 156] on div "Notes" at bounding box center [700, 155] width 41 height 13
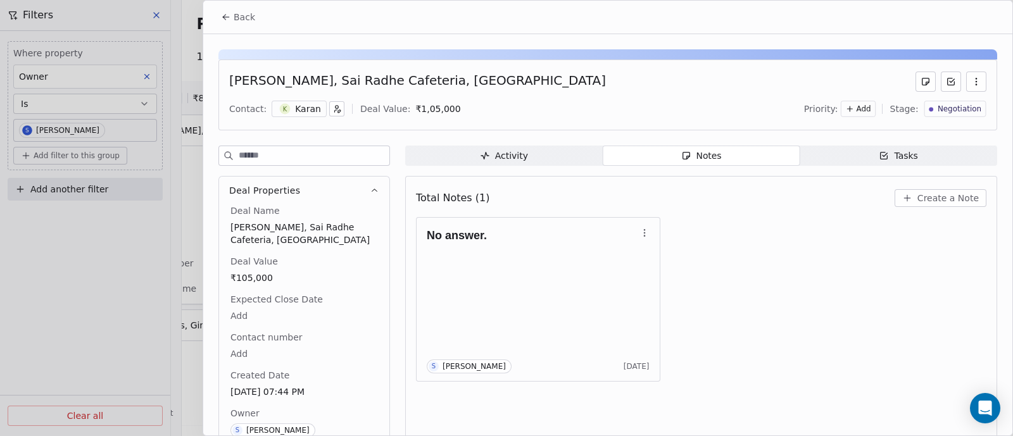
click at [918, 199] on span "Create a Note" at bounding box center [947, 198] width 61 height 13
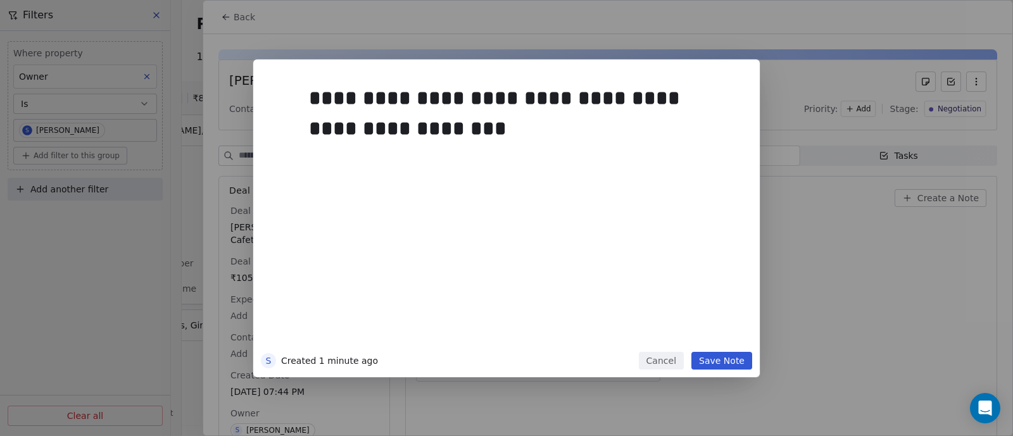
click at [718, 359] on button "Save Note" at bounding box center [721, 361] width 61 height 18
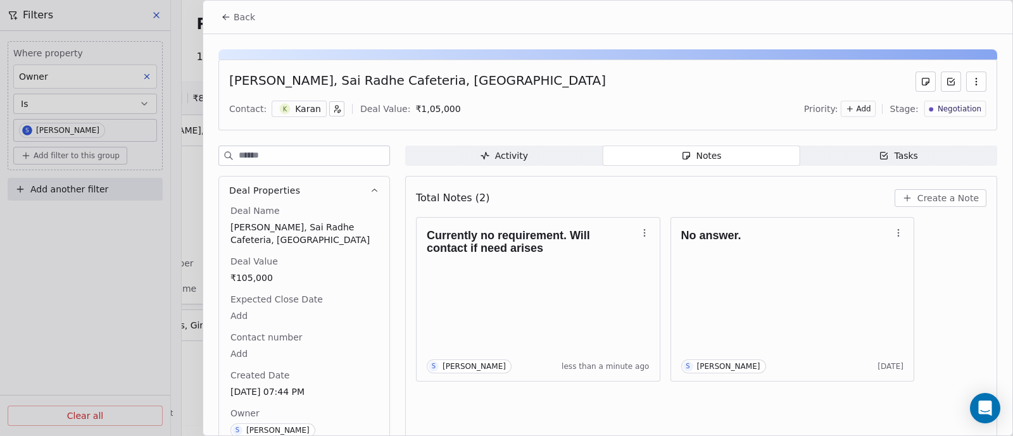
click at [946, 106] on span "Negotiation" at bounding box center [959, 109] width 44 height 11
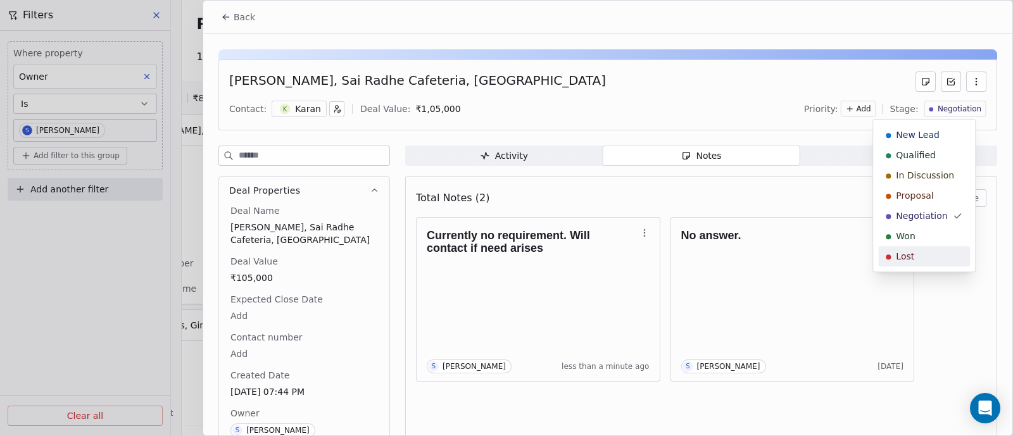
click at [918, 258] on div "Lost" at bounding box center [923, 256] width 77 height 13
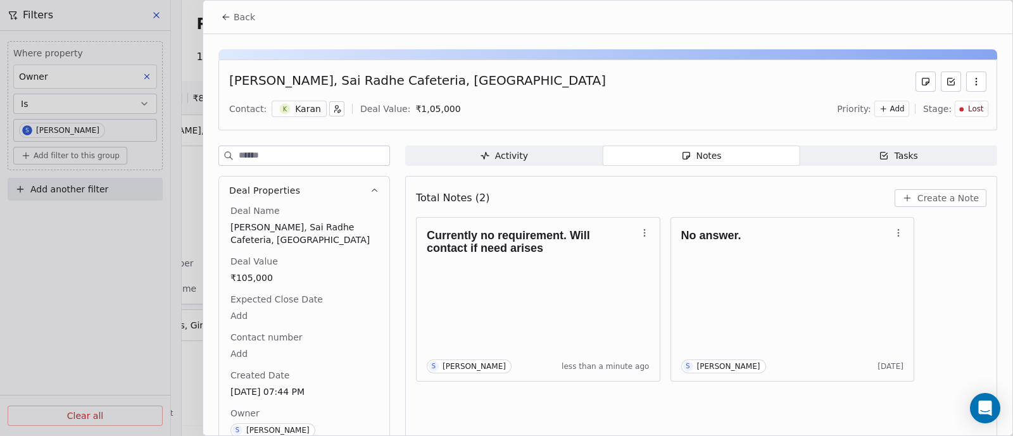
click at [240, 19] on span "Back" at bounding box center [245, 17] width 22 height 13
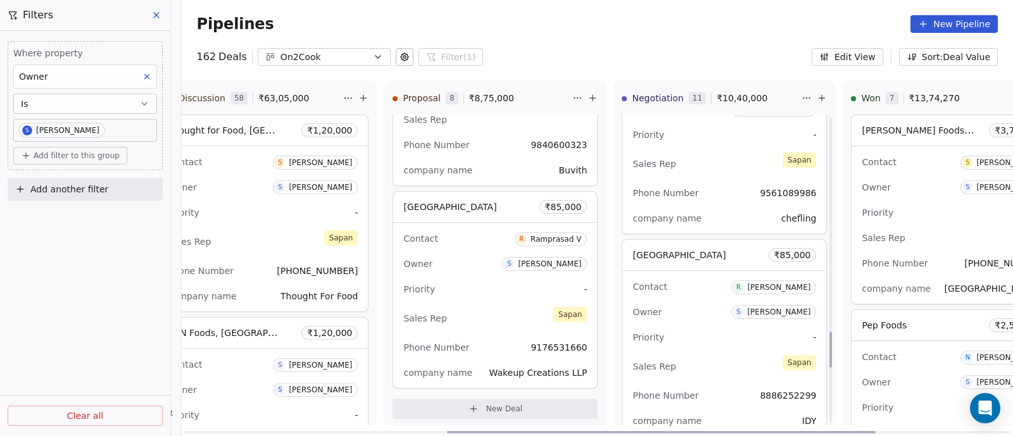
scroll to position [1847, 0]
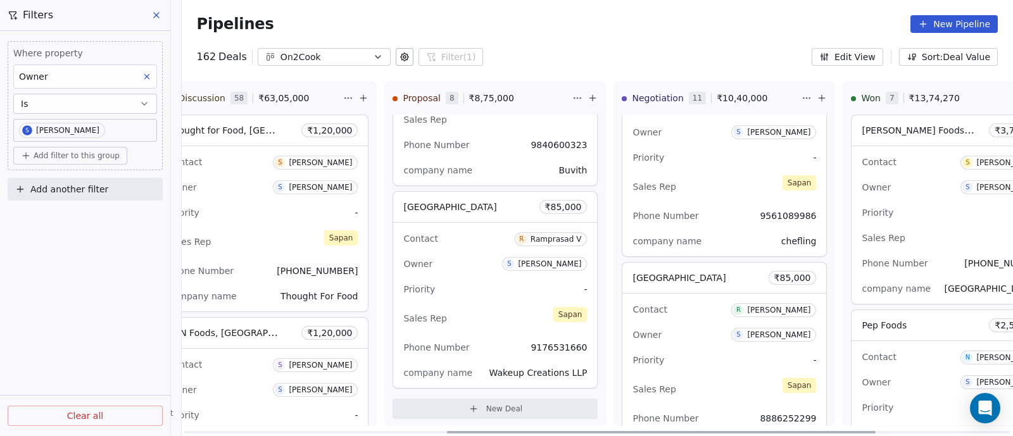
click at [522, 432] on div at bounding box center [660, 432] width 428 height 3
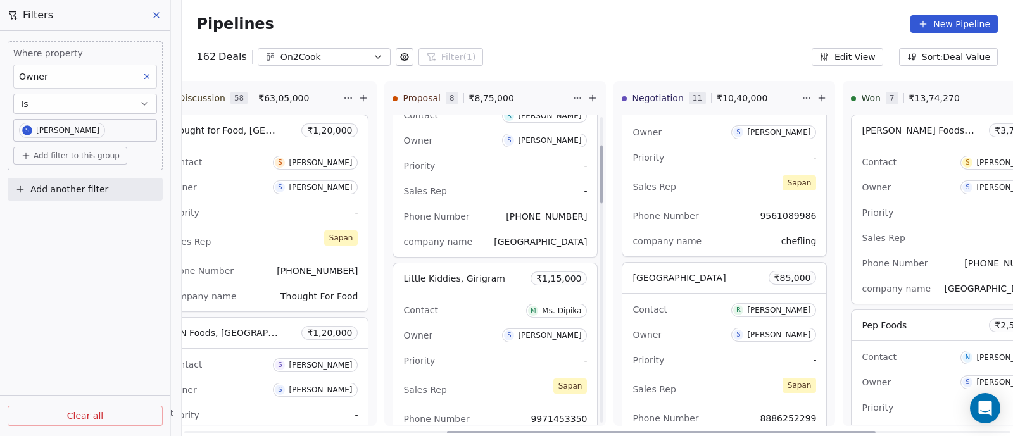
scroll to position [0, 0]
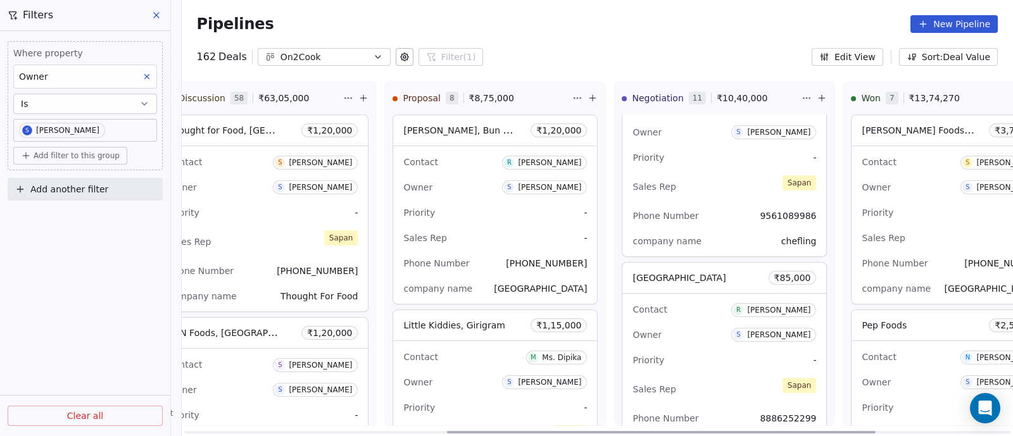
click at [462, 218] on div "Priority -" at bounding box center [495, 213] width 184 height 20
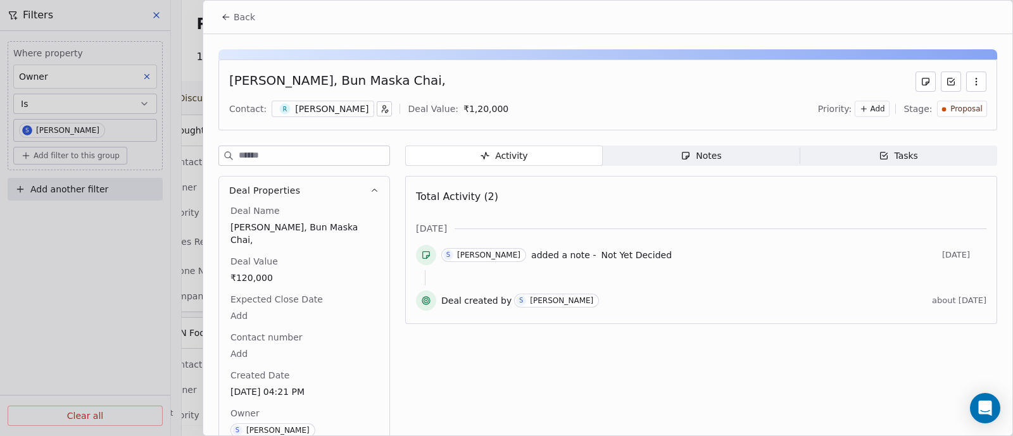
click at [716, 155] on span "Notes Notes" at bounding box center [700, 156] width 197 height 20
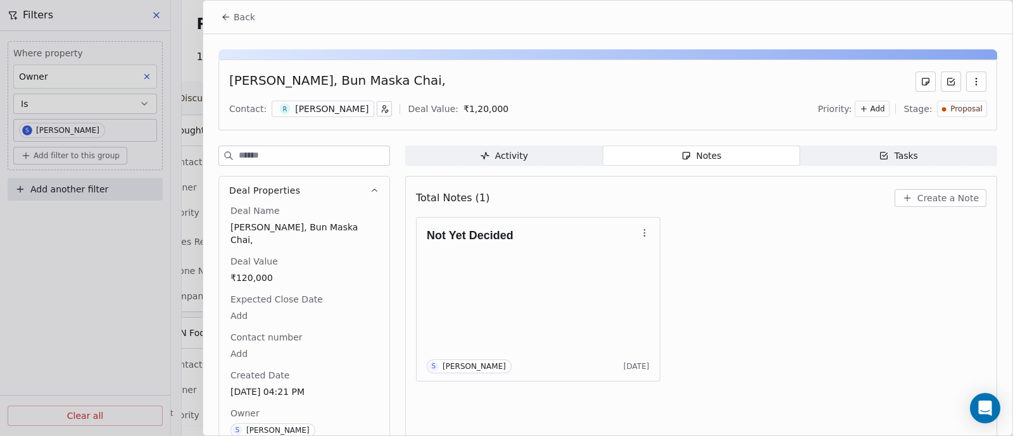
click at [929, 197] on span "Create a Note" at bounding box center [947, 198] width 61 height 13
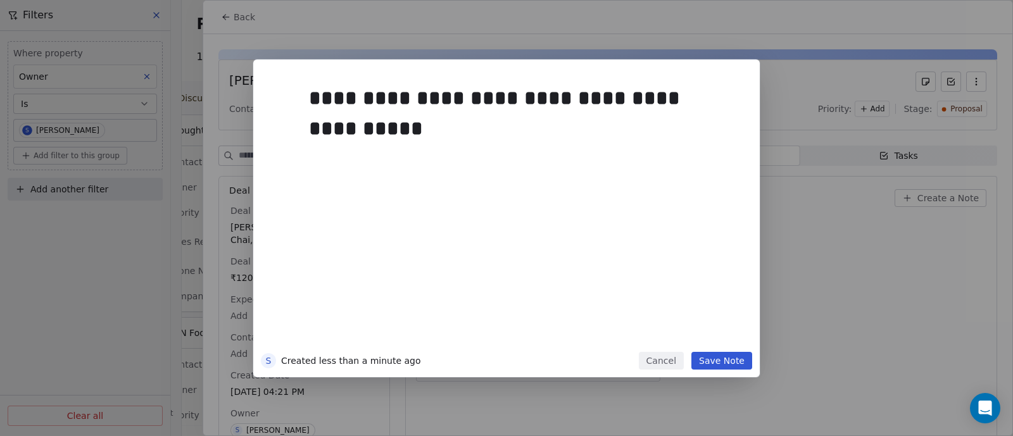
click at [714, 359] on button "Save Note" at bounding box center [721, 361] width 61 height 18
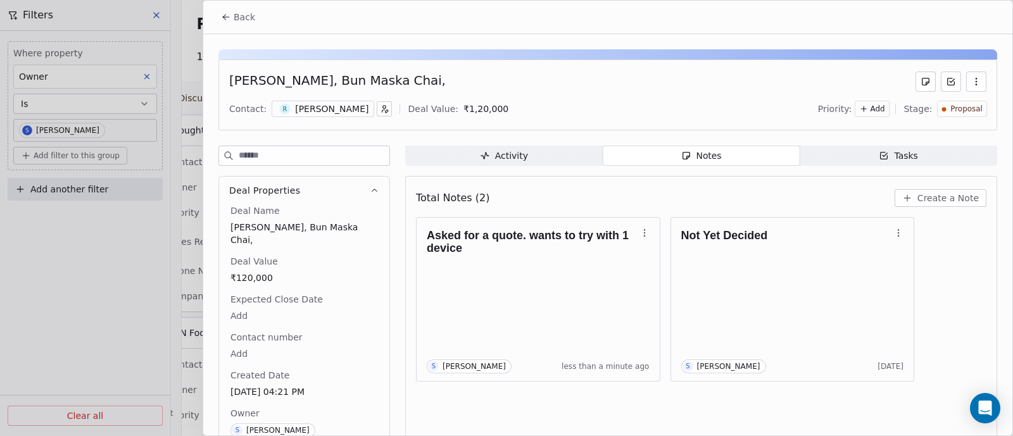
click at [248, 20] on span "Back" at bounding box center [245, 17] width 22 height 13
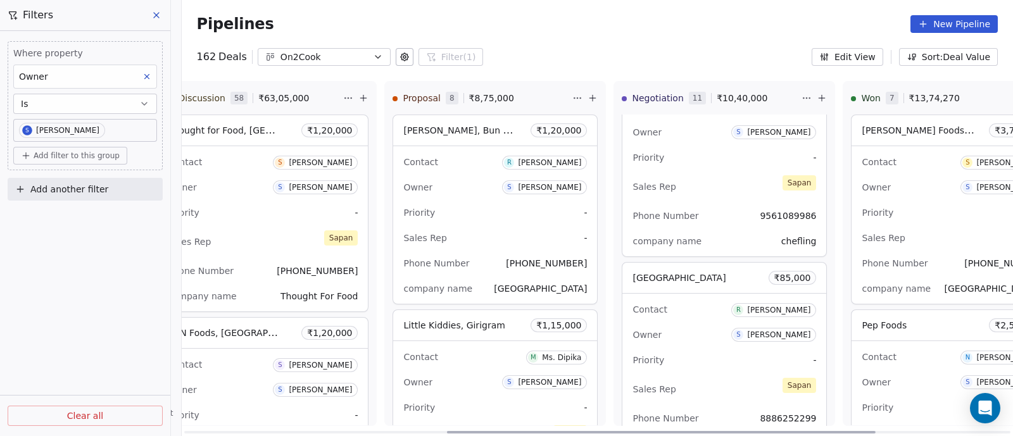
click at [468, 213] on div "Priority -" at bounding box center [495, 213] width 184 height 20
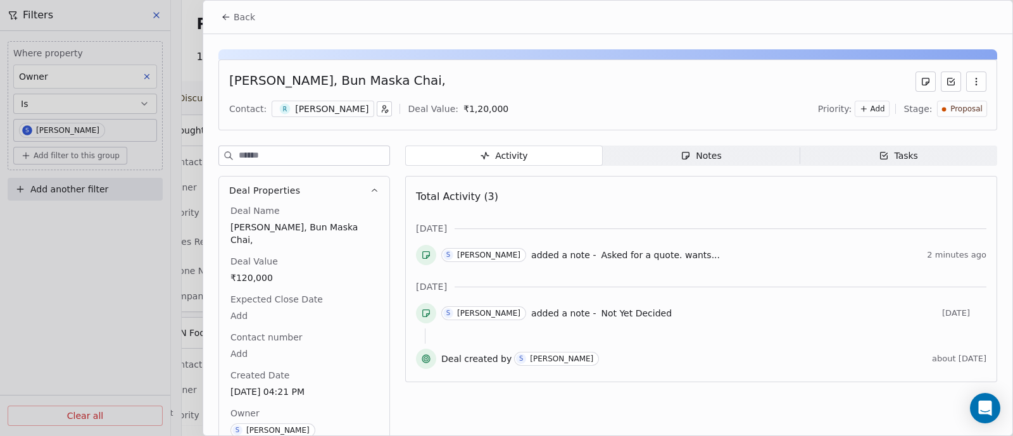
click at [238, 14] on span "Back" at bounding box center [245, 17] width 22 height 13
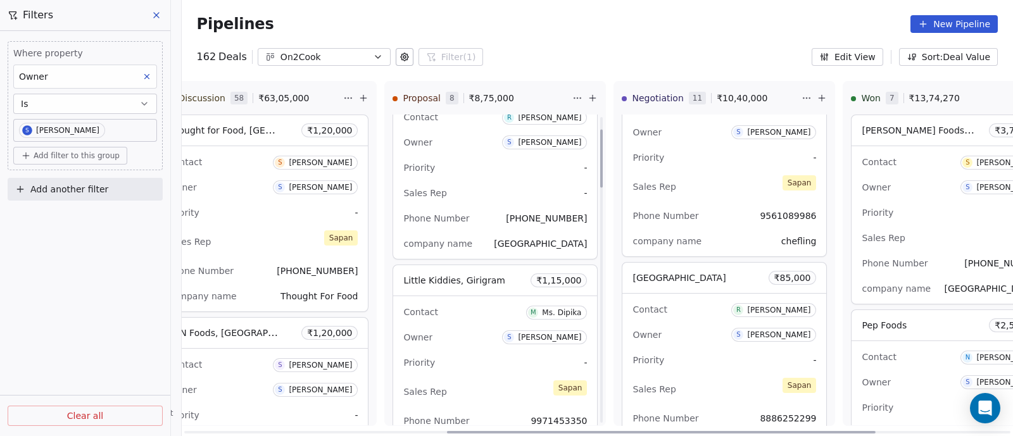
scroll to position [78, 0]
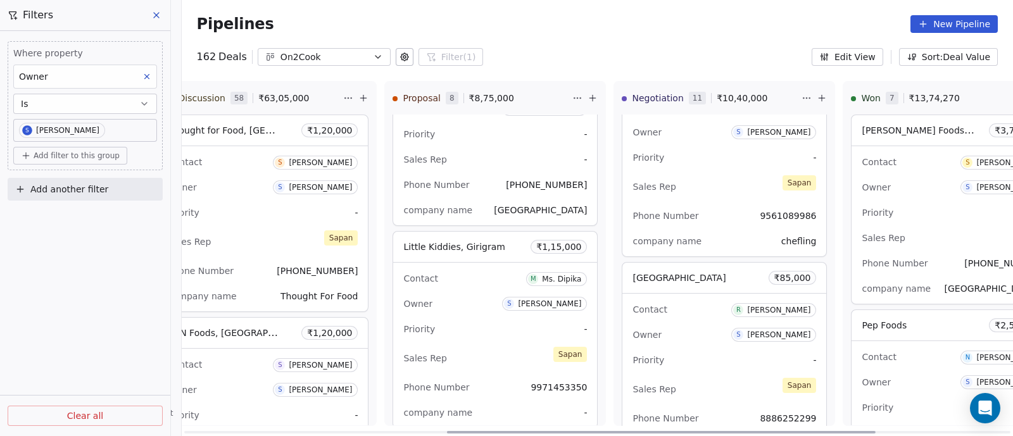
click at [459, 294] on div "Owner S [PERSON_NAME]" at bounding box center [495, 304] width 184 height 20
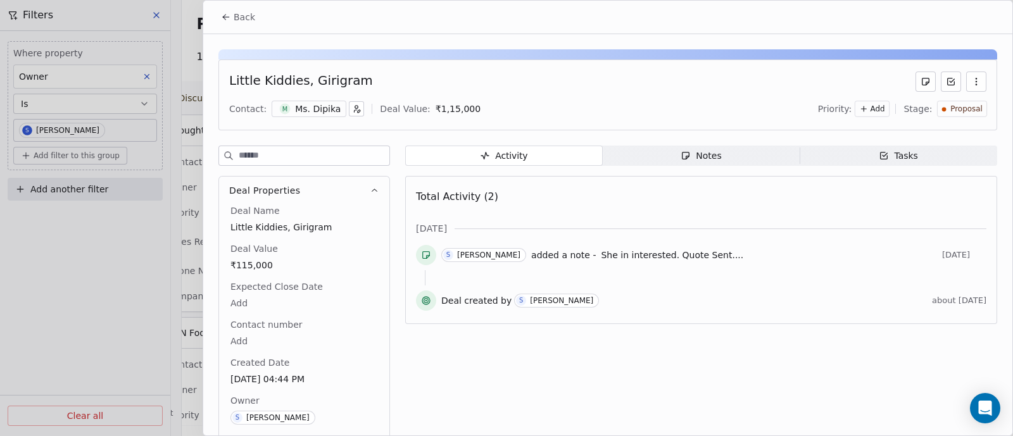
click at [699, 149] on div "Notes" at bounding box center [700, 155] width 41 height 13
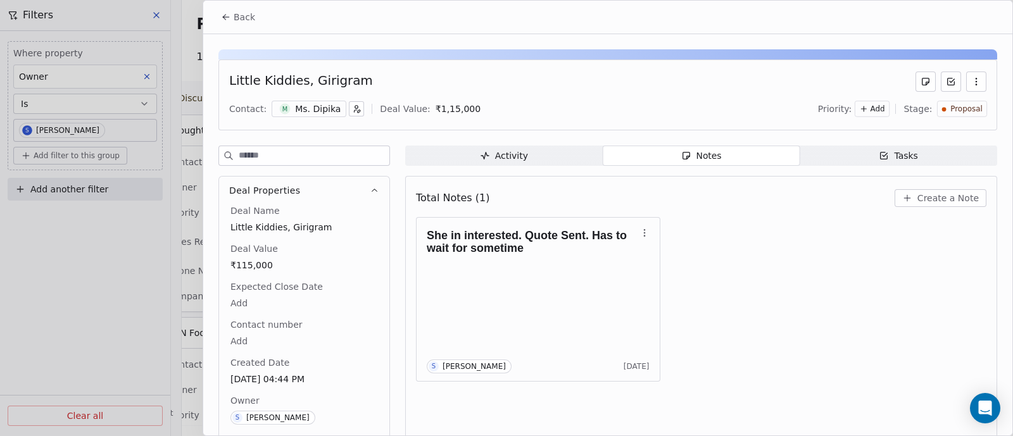
click at [228, 14] on icon at bounding box center [226, 17] width 10 height 10
